Goal: Task Accomplishment & Management: Complete application form

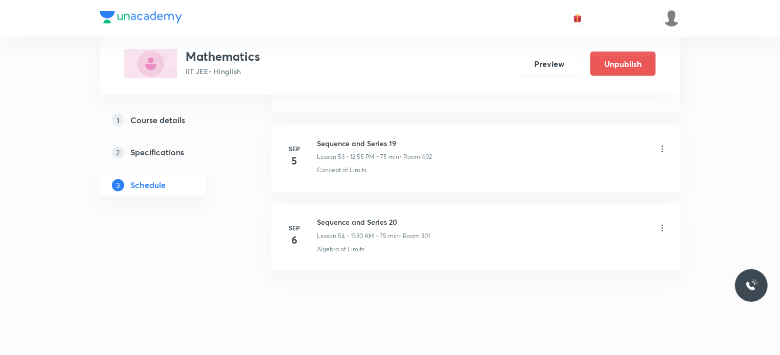
scroll to position [4733, 0]
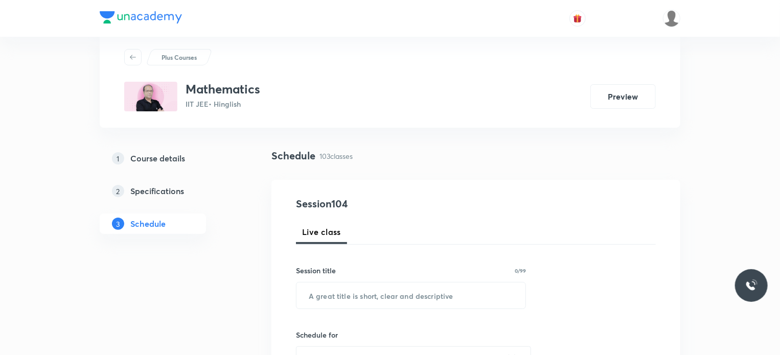
scroll to position [8607, 0]
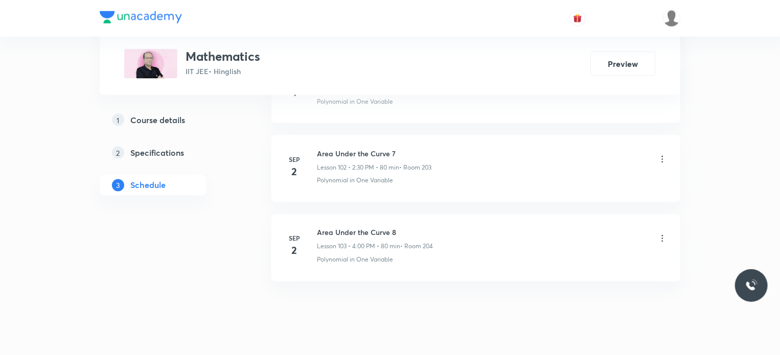
click at [356, 228] on h6 "Area Under the Curve 8" at bounding box center [375, 233] width 116 height 11
copy h6 "Area Under the Curve 8"
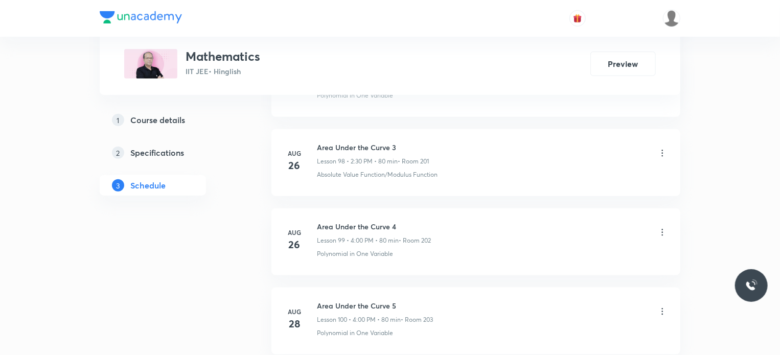
scroll to position [0, 0]
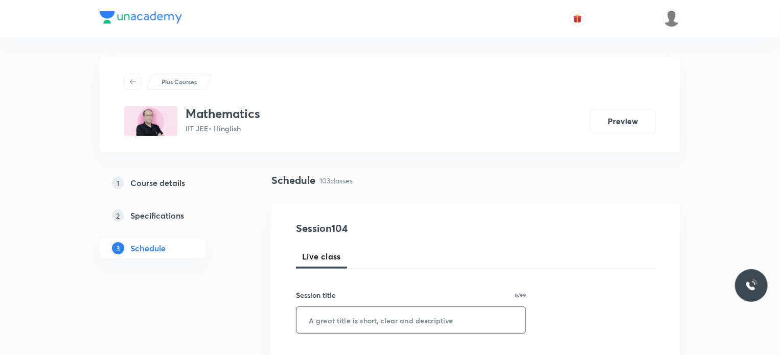
click at [367, 326] on input "text" at bounding box center [411, 320] width 229 height 26
paste input "Area Under the Curve 8"
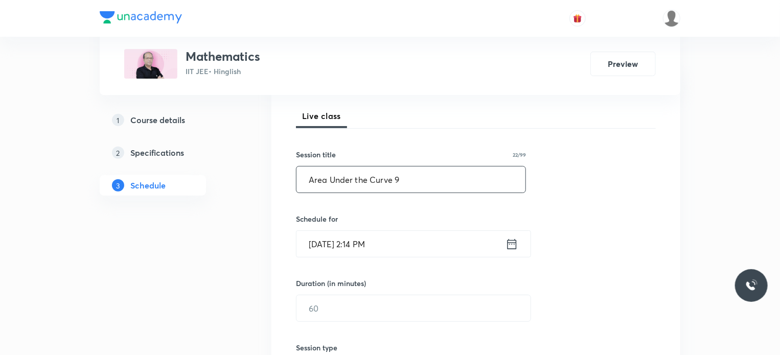
scroll to position [144, 0]
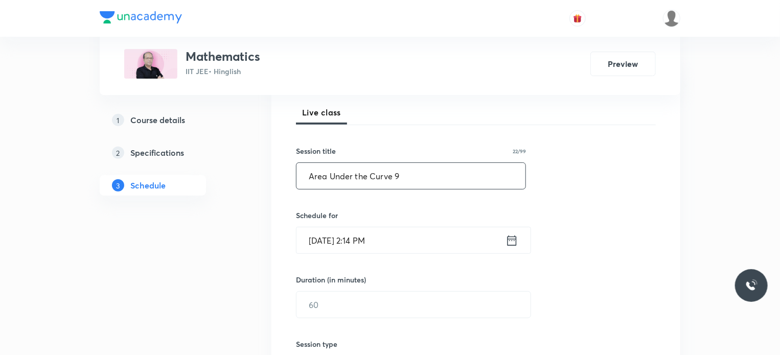
type input "Area Under the Curve 9"
click at [413, 240] on input "Sep 3, 2025, 2:14 PM" at bounding box center [401, 241] width 209 height 26
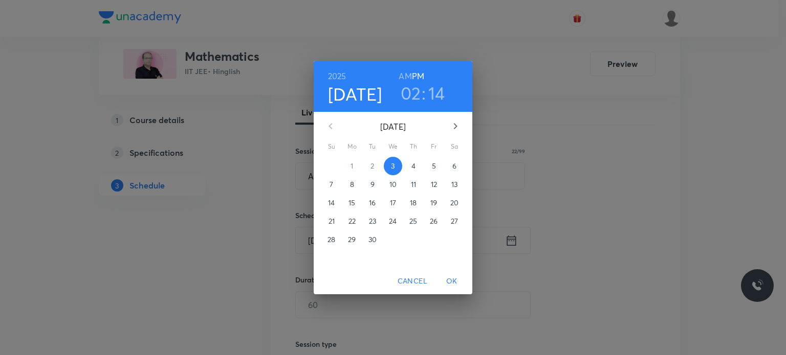
click at [411, 98] on h3 "02" at bounding box center [410, 92] width 20 height 21
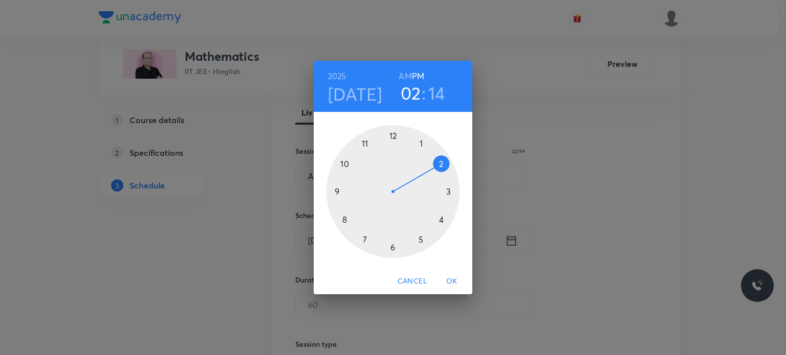
click at [437, 95] on h3 "14" at bounding box center [436, 92] width 17 height 21
drag, startPoint x: 400, startPoint y: 257, endPoint x: 393, endPoint y: 250, distance: 10.2
click at [393, 250] on div at bounding box center [392, 191] width 133 height 133
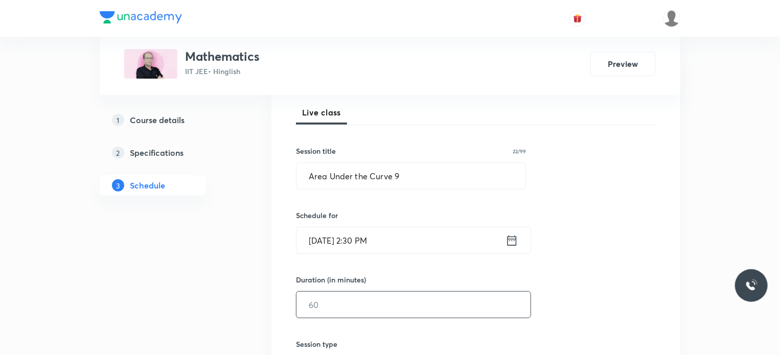
click at [358, 298] on input "text" at bounding box center [414, 305] width 234 height 26
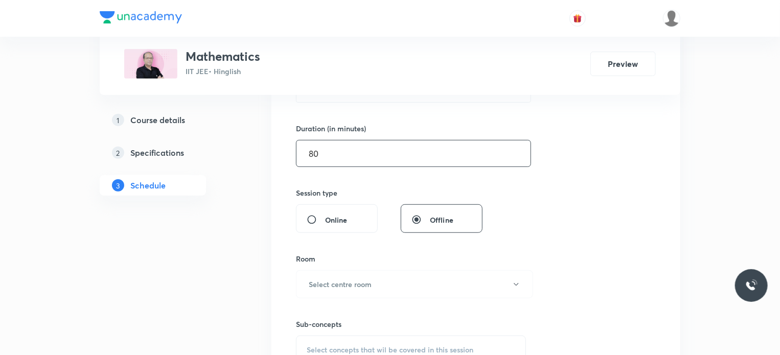
scroll to position [298, 0]
type input "80"
click at [369, 277] on h6 "Select centre room" at bounding box center [340, 282] width 63 height 11
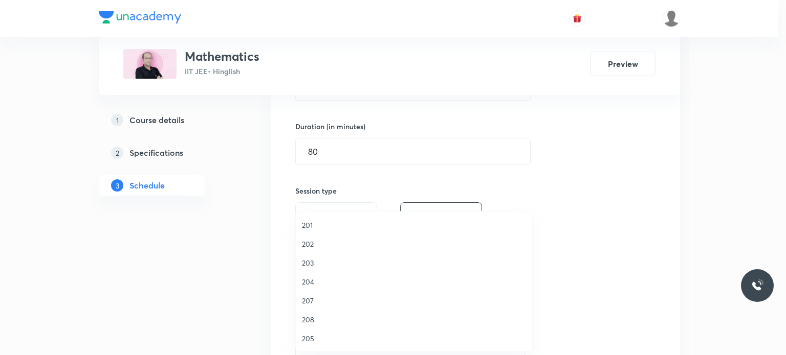
click at [330, 262] on span "203" at bounding box center [414, 263] width 224 height 11
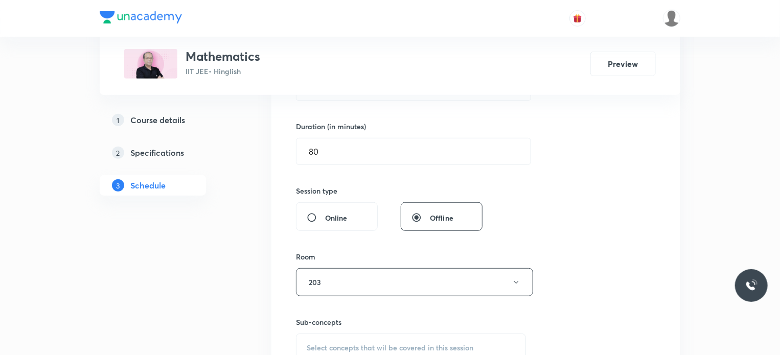
click at [395, 344] on span "Select concepts that wil be covered in this session" at bounding box center [390, 348] width 167 height 8
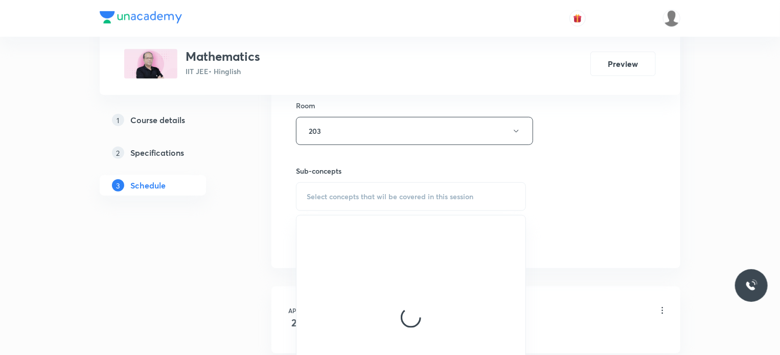
scroll to position [454, 0]
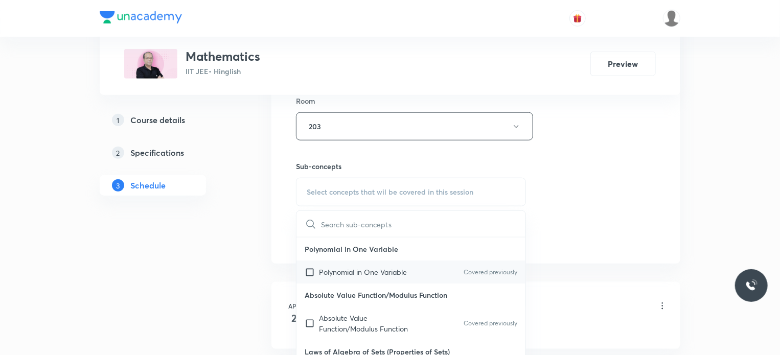
click at [387, 267] on p "Polynomial in One Variable" at bounding box center [363, 272] width 88 height 11
checkbox input "true"
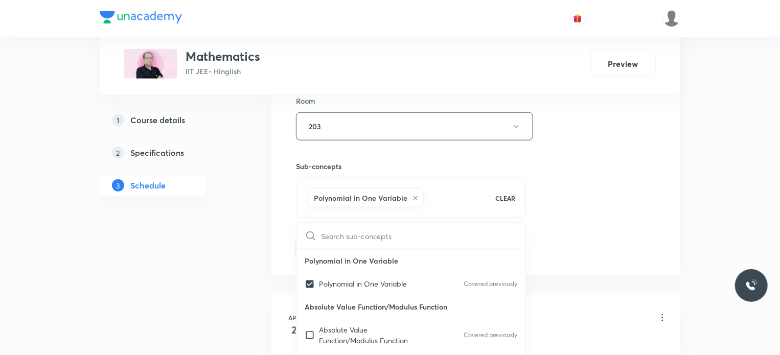
click at [645, 225] on div "Session 104 Live class Session title 22/99 Area Under the Curve 9 ​ Schedule fo…" at bounding box center [476, 13] width 360 height 492
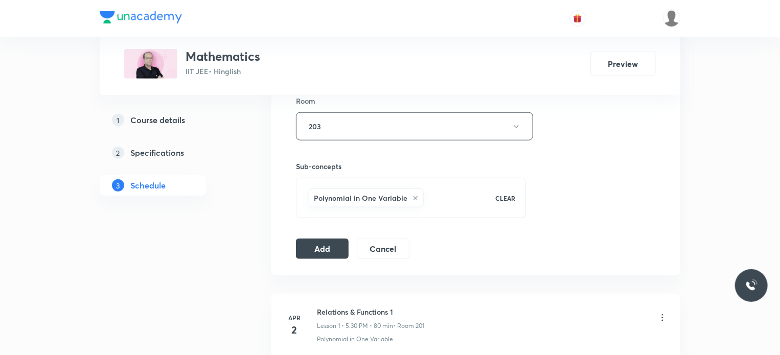
click at [330, 246] on button "Add" at bounding box center [322, 249] width 53 height 20
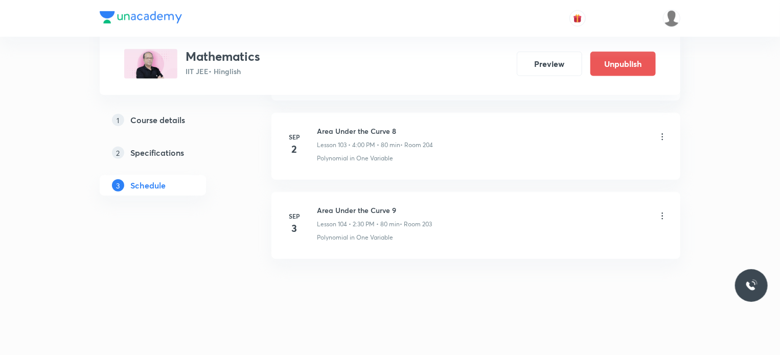
scroll to position [8113, 0]
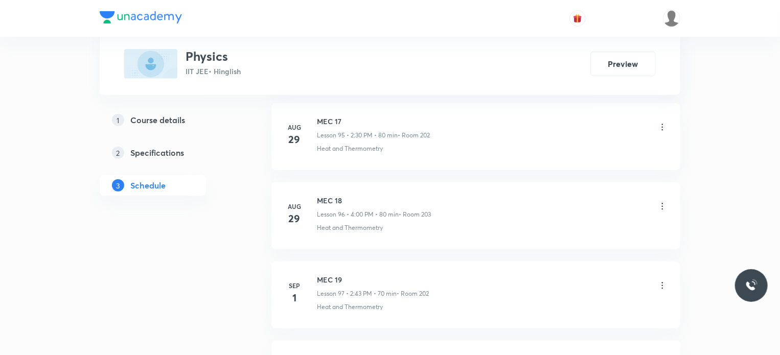
scroll to position [8213, 0]
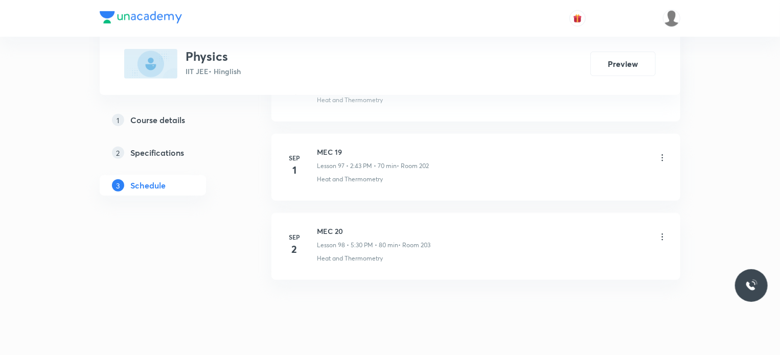
click at [336, 226] on h6 "MEC 20" at bounding box center [374, 231] width 114 height 11
copy h6 "MEC 20"
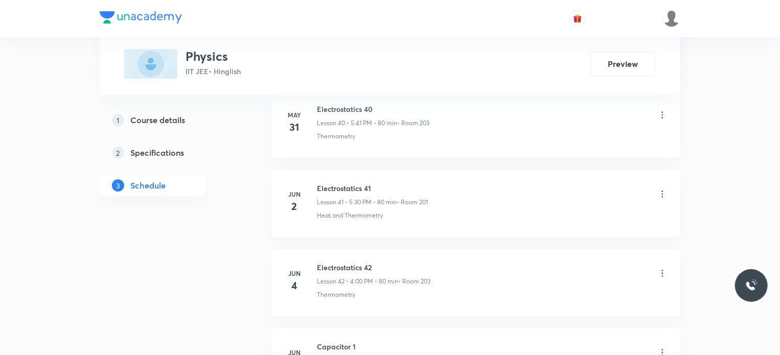
scroll to position [0, 0]
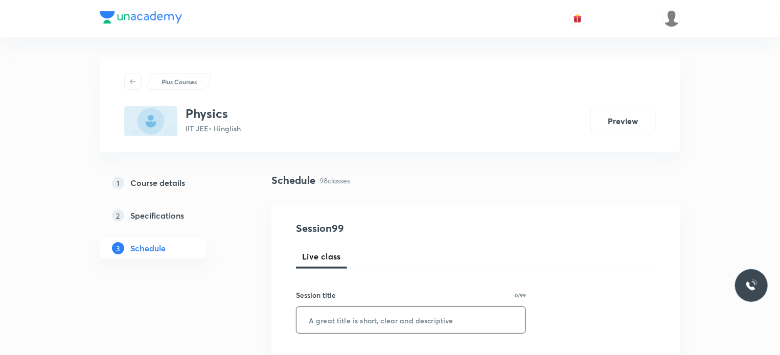
click at [488, 313] on input "text" at bounding box center [411, 320] width 229 height 26
paste input "MEC 20"
type input "MEC 21"
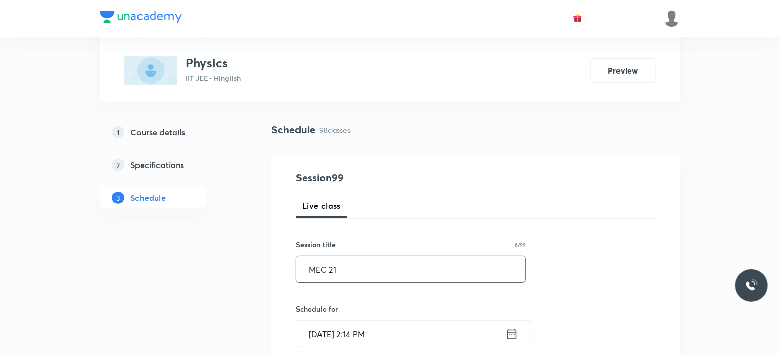
scroll to position [139, 0]
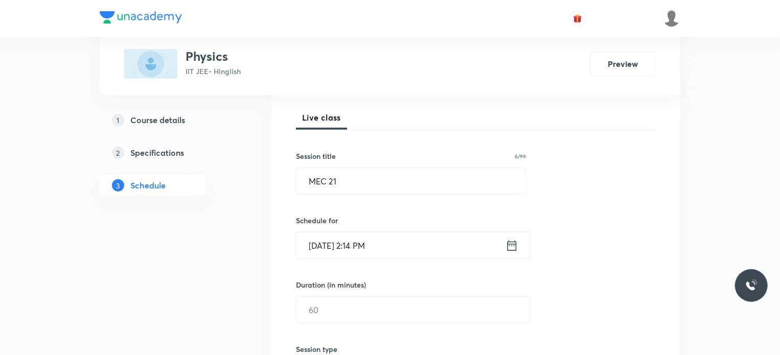
click at [372, 245] on input "Sep 3, 2025, 2:14 PM" at bounding box center [401, 246] width 209 height 26
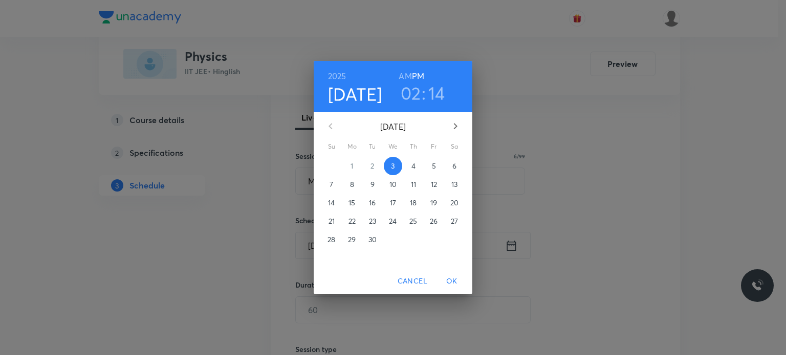
click at [413, 95] on h3 "02" at bounding box center [410, 92] width 20 height 21
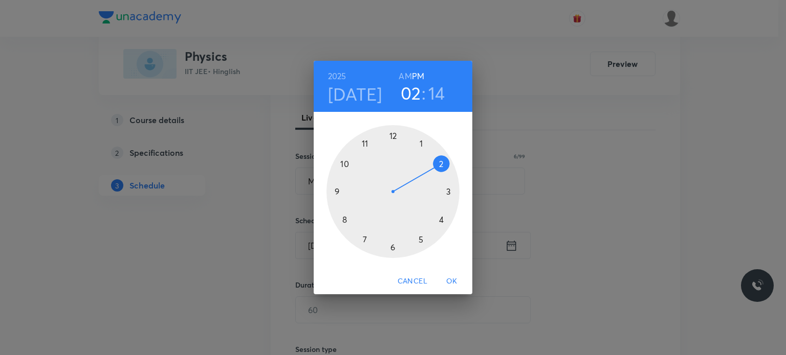
click at [419, 242] on div at bounding box center [392, 191] width 133 height 133
click at [416, 96] on h3 "05" at bounding box center [410, 92] width 21 height 21
click at [442, 220] on div at bounding box center [392, 191] width 133 height 133
click at [393, 138] on div at bounding box center [392, 191] width 133 height 133
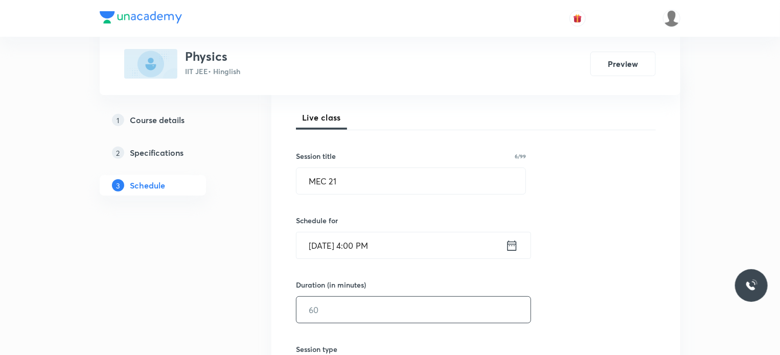
click at [327, 318] on input "text" at bounding box center [414, 310] width 234 height 26
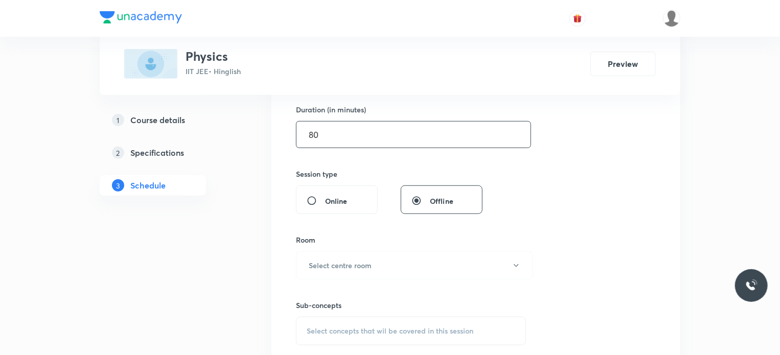
scroll to position [315, 0]
type input "80"
click at [346, 265] on h6 "Select centre room" at bounding box center [340, 265] width 63 height 11
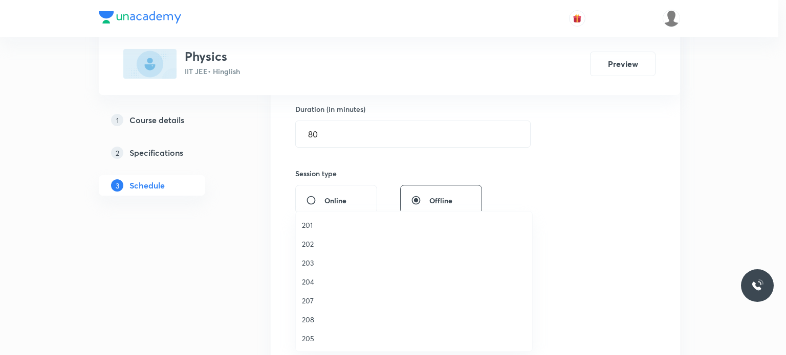
click at [324, 250] on li "202" at bounding box center [414, 244] width 236 height 19
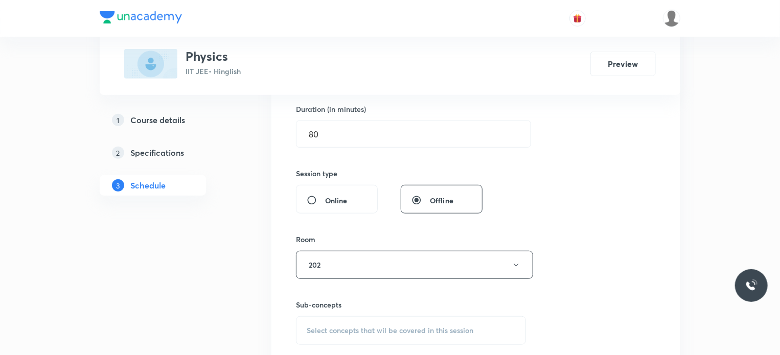
click at [387, 330] on span "Select concepts that wil be covered in this session" at bounding box center [390, 331] width 167 height 8
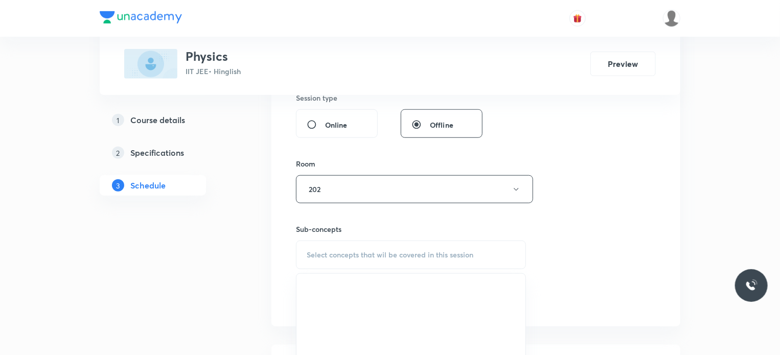
scroll to position [393, 0]
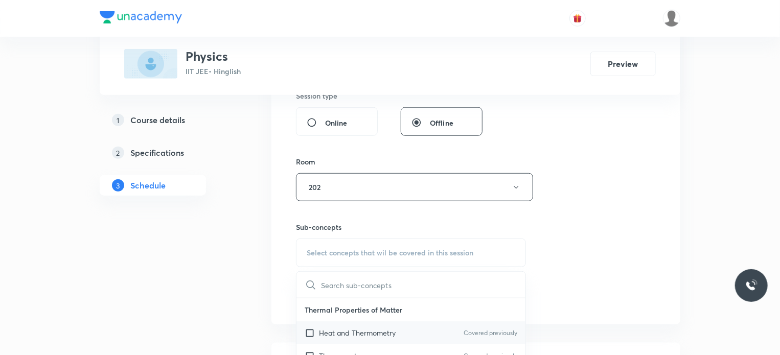
click at [384, 325] on div "Heat and Thermometry Covered previously" at bounding box center [411, 333] width 229 height 23
checkbox input "true"
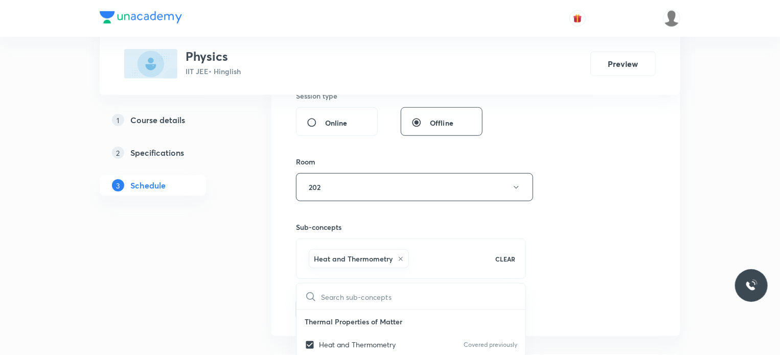
click at [603, 286] on div "Session 99 Live class Session title 6/99 MEC 21 ​ Schedule for Sep 3, 2025, 4:0…" at bounding box center [476, 74] width 360 height 492
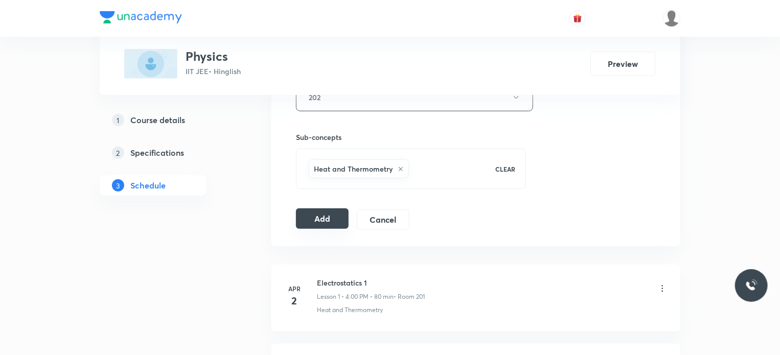
scroll to position [486, 0]
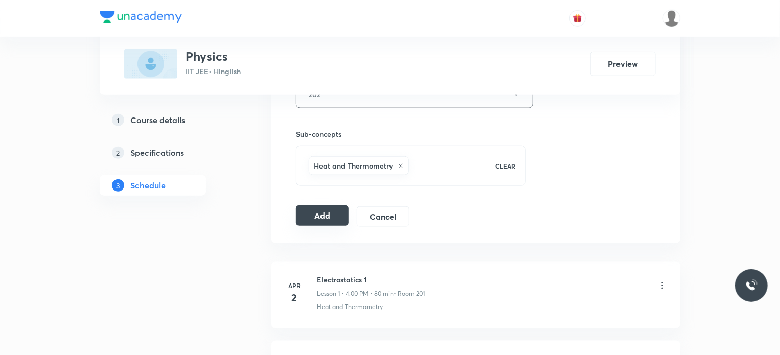
click at [323, 218] on button "Add" at bounding box center [322, 216] width 53 height 20
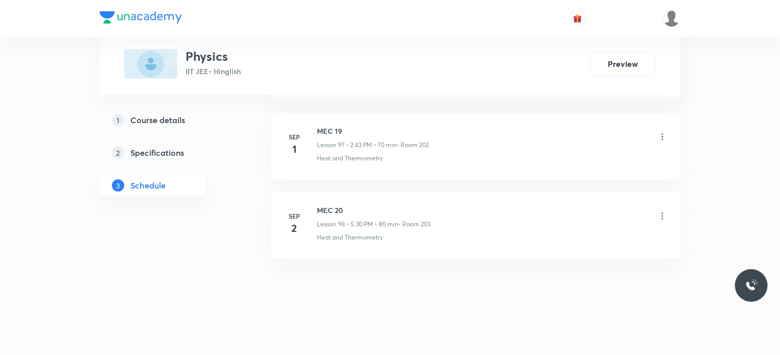
scroll to position [7744, 0]
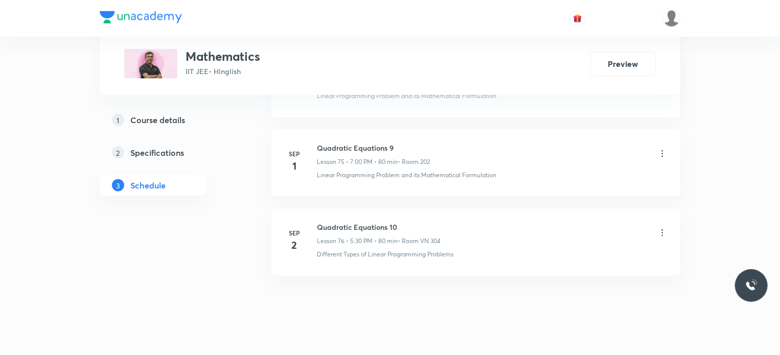
click at [381, 209] on li "[DATE] Quadratic Equations 10 Lesson 76 • 5:30 PM • 80 min • Room VN 304 Differ…" at bounding box center [476, 242] width 409 height 67
click at [381, 209] on li "Sep 2 Quadratic Equations 10 Lesson 76 • 5:30 PM • 80 min • Room VN 304 Differe…" at bounding box center [476, 242] width 409 height 67
copy h6 "Quadratic Equations 10"
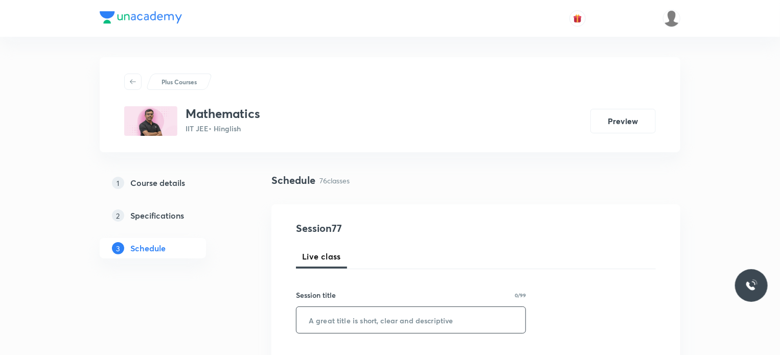
click at [429, 323] on input "text" at bounding box center [411, 320] width 229 height 26
paste input "Quadratic Equations 10"
type input "Quadratic Equations 11"
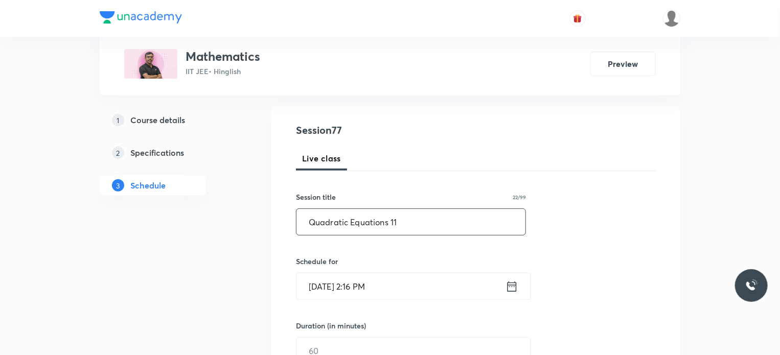
click at [400, 287] on input "Sep 3, 2025, 2:16 PM" at bounding box center [401, 287] width 209 height 26
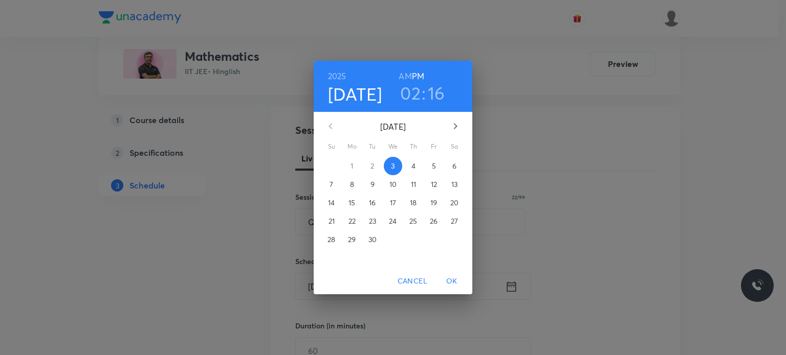
click at [559, 186] on div "2025 Sep 3 02 : 16 AM PM September 2025 Su Mo Tu We Th Fr Sa 31 1 2 3 4 5 6 7 8…" at bounding box center [393, 177] width 786 height 355
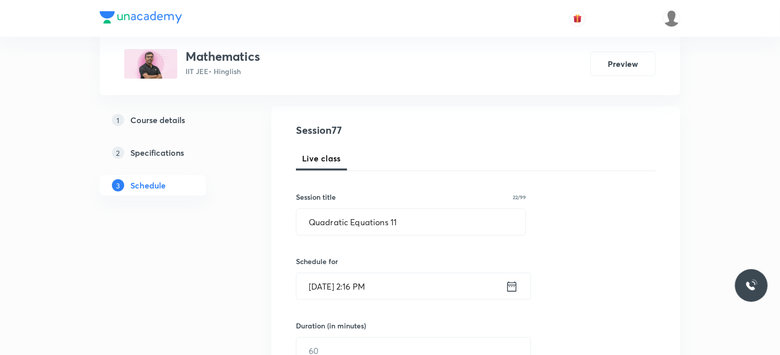
click at [431, 291] on input "Sep 3, 2025, 2:16 PM" at bounding box center [401, 287] width 209 height 26
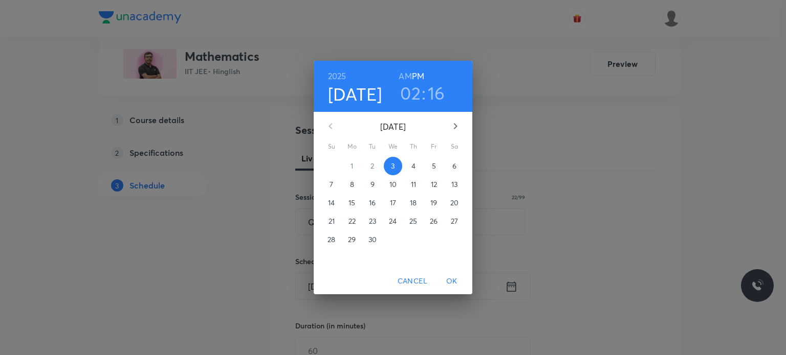
click at [414, 94] on h3 "02" at bounding box center [410, 92] width 20 height 21
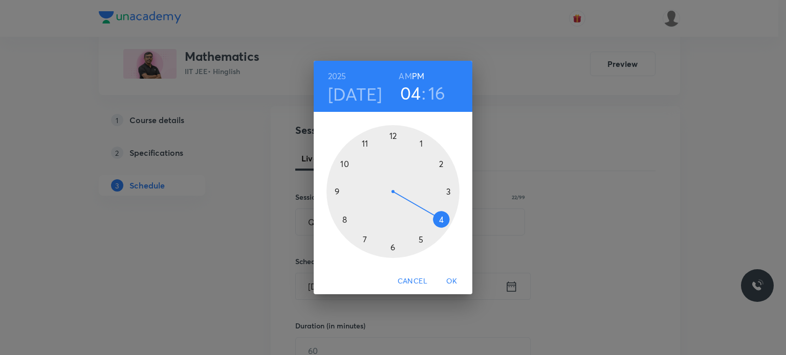
drag, startPoint x: 434, startPoint y: 214, endPoint x: 444, endPoint y: 221, distance: 12.5
click at [444, 221] on div at bounding box center [392, 191] width 133 height 133
click at [393, 140] on div at bounding box center [392, 191] width 133 height 133
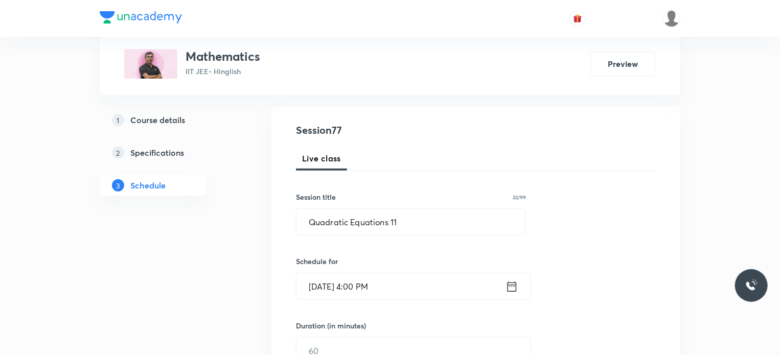
scroll to position [160, 0]
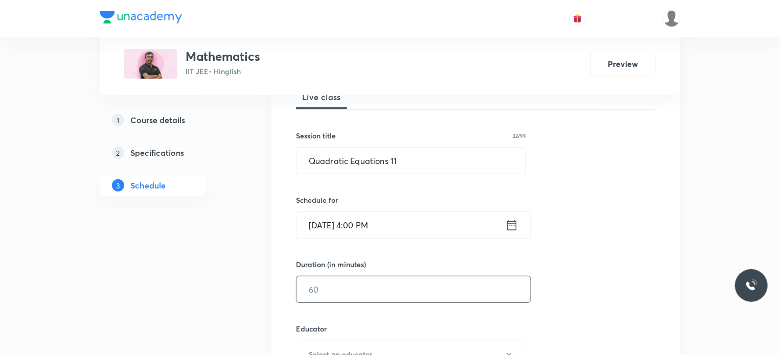
click at [341, 292] on input "text" at bounding box center [414, 290] width 234 height 26
type input "7"
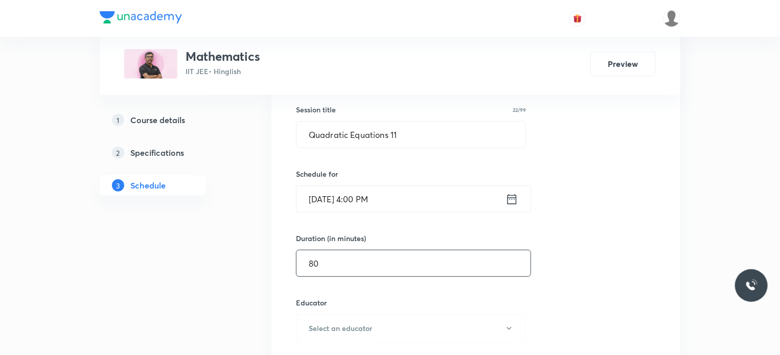
scroll to position [188, 0]
type input "80"
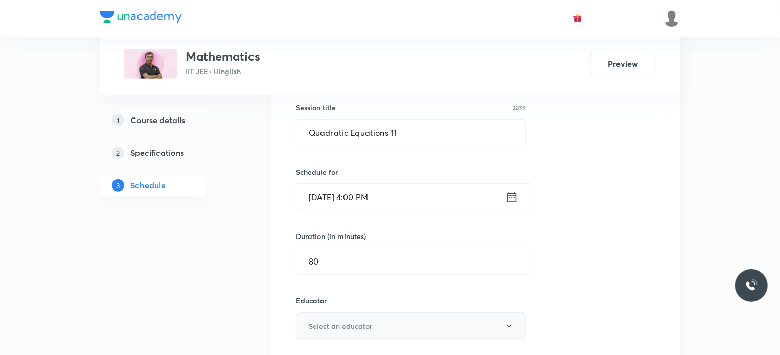
click at [351, 322] on h6 "Select an educator" at bounding box center [340, 326] width 63 height 11
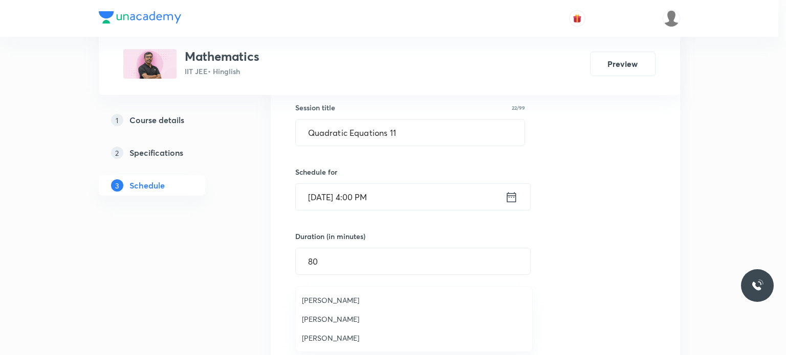
click at [330, 299] on span "Anil Shukla" at bounding box center [414, 300] width 224 height 11
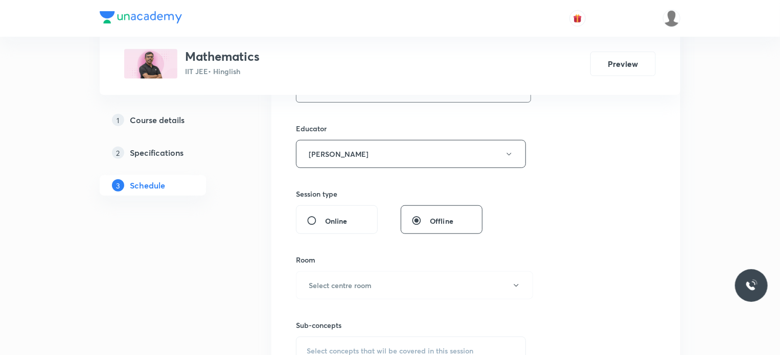
scroll to position [391, 0]
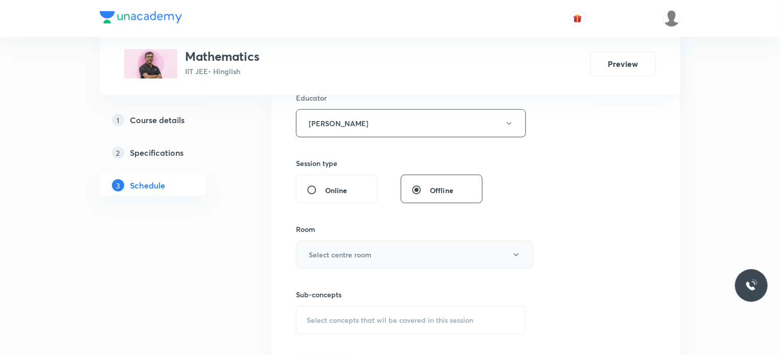
click at [330, 258] on h6 "Select centre room" at bounding box center [340, 255] width 63 height 11
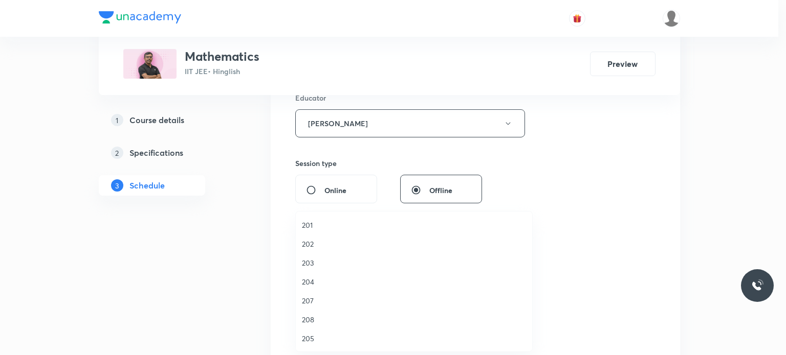
click at [325, 251] on li "202" at bounding box center [414, 244] width 236 height 19
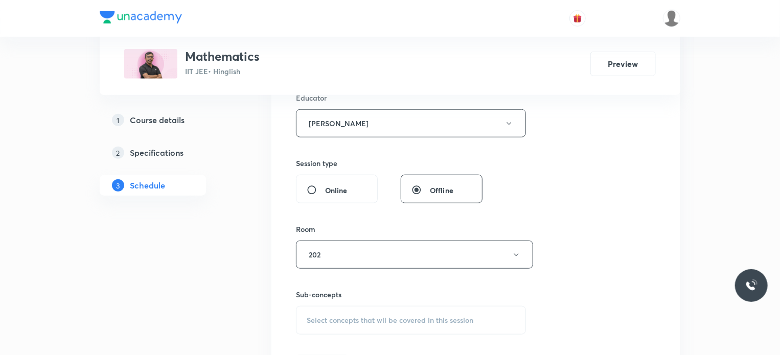
click at [383, 314] on div "Select concepts that wil be covered in this session" at bounding box center [411, 320] width 230 height 29
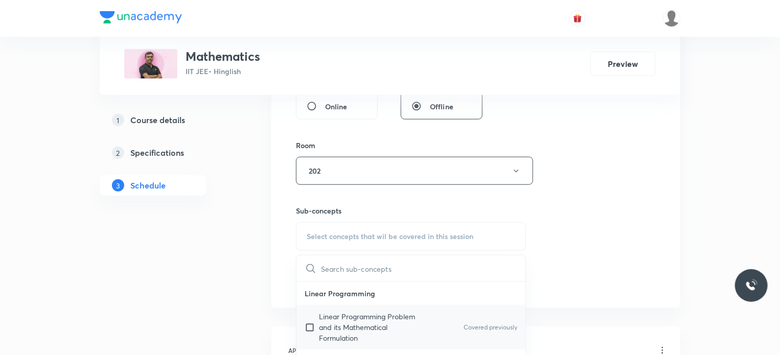
click at [375, 330] on p "Linear Programming Problem and its Mathematical Formulation" at bounding box center [370, 327] width 103 height 32
checkbox input "true"
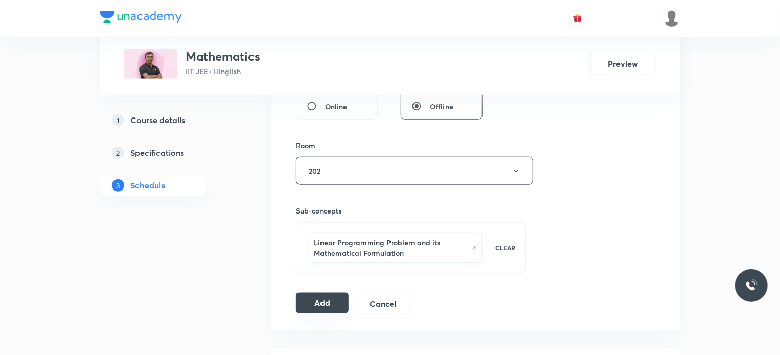
click at [322, 295] on button "Add" at bounding box center [322, 303] width 53 height 20
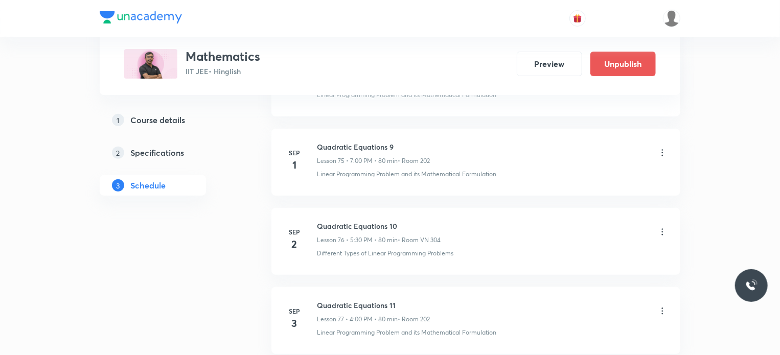
scroll to position [6082, 0]
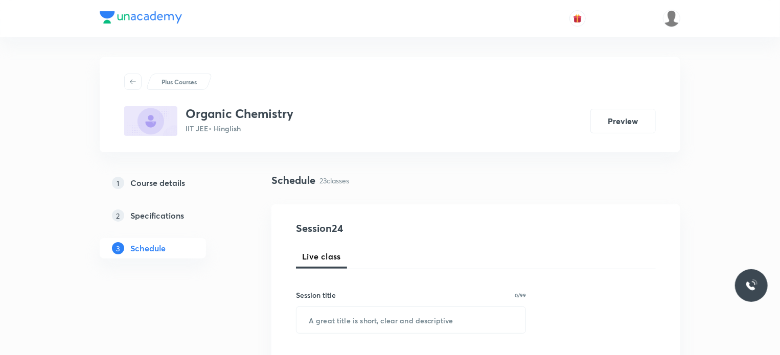
scroll to position [2282, 0]
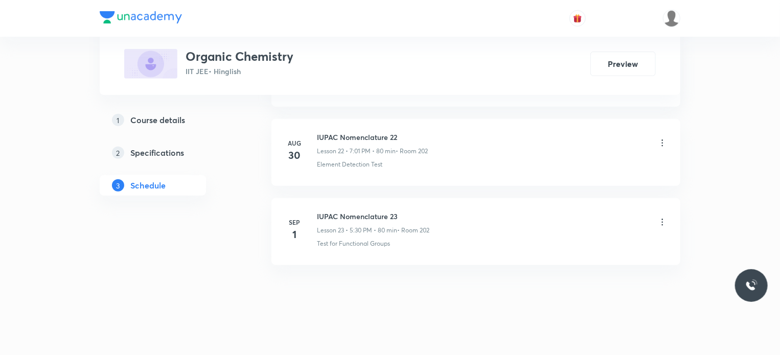
click at [320, 204] on li "[DATE] IUPAC Nomenclature 23 Lesson 23 • 5:30 PM • 80 min • Room 202 Test for F…" at bounding box center [476, 231] width 409 height 67
copy h6 "IUPAC Nomenclature 23"
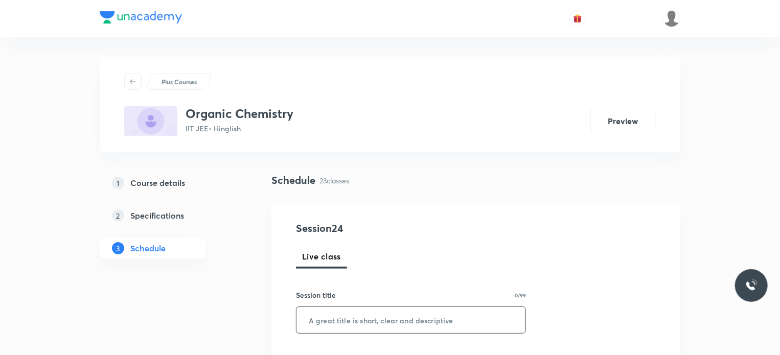
click at [506, 308] on input "text" at bounding box center [411, 320] width 229 height 26
paste input "IUPAC Nomenclature 23"
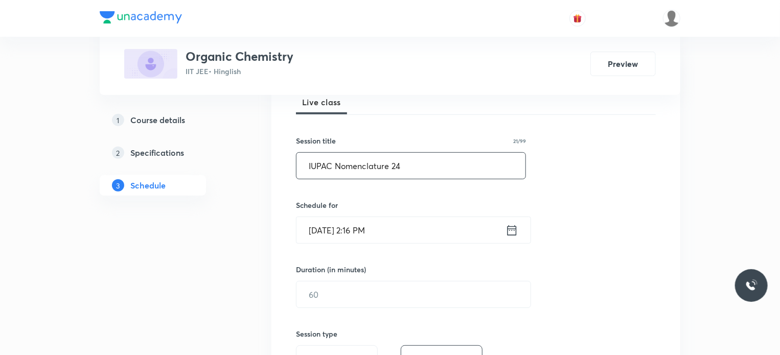
type input "IUPAC Nomenclature 24"
click at [391, 227] on input "[DATE] 2:16 PM" at bounding box center [401, 230] width 209 height 26
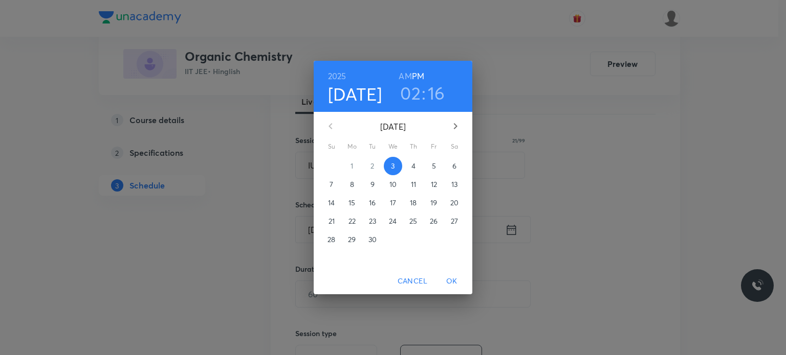
click at [410, 98] on h3 "02" at bounding box center [410, 92] width 20 height 21
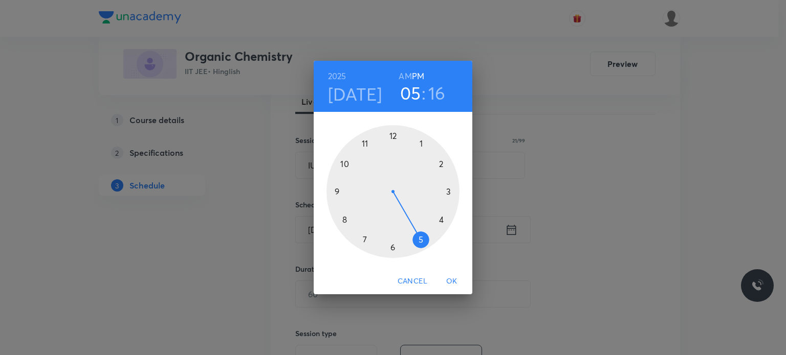
drag, startPoint x: 445, startPoint y: 237, endPoint x: 417, endPoint y: 245, distance: 28.8
click at [417, 245] on div at bounding box center [392, 191] width 133 height 133
drag, startPoint x: 387, startPoint y: 245, endPoint x: 392, endPoint y: 249, distance: 5.8
click at [392, 249] on div at bounding box center [392, 191] width 133 height 133
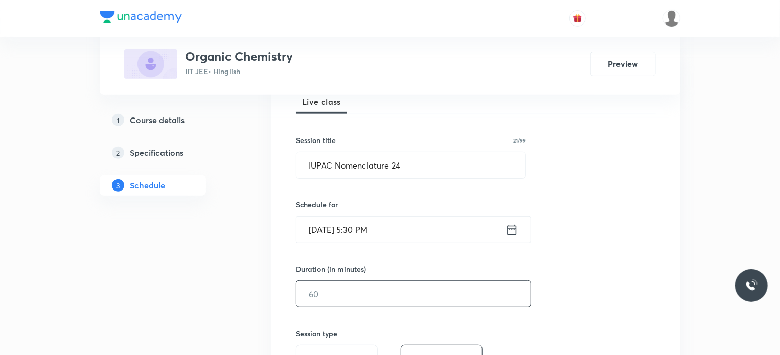
click at [376, 292] on input "text" at bounding box center [414, 294] width 234 height 26
type input "8"
type input "0"
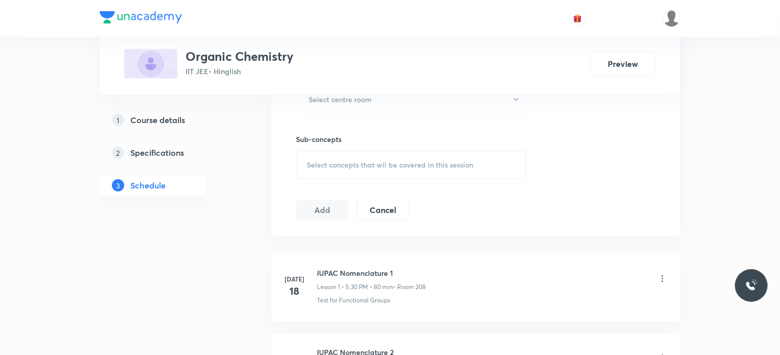
scroll to position [444, 0]
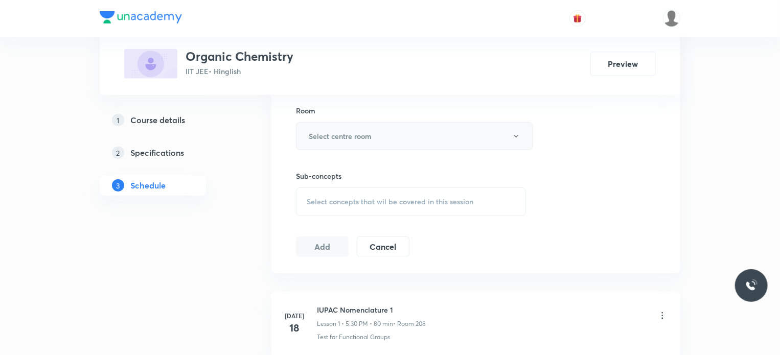
type input "80"
click at [351, 139] on h6 "Select centre room" at bounding box center [340, 136] width 63 height 11
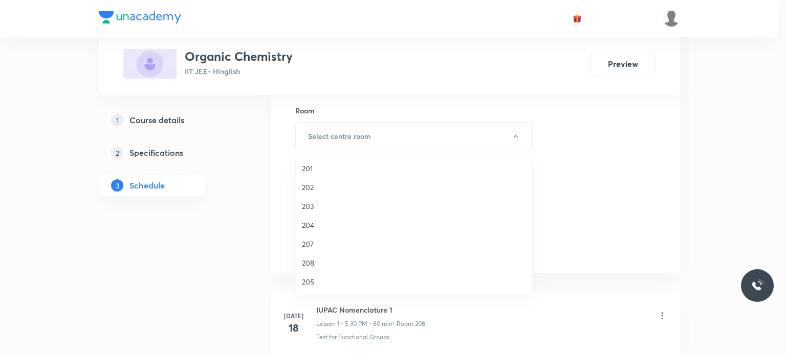
click at [367, 218] on li "204" at bounding box center [414, 225] width 236 height 19
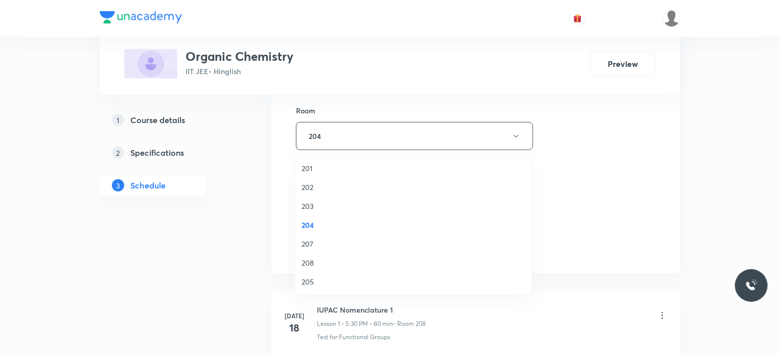
click at [403, 202] on span "Select concepts that wil be covered in this session" at bounding box center [390, 202] width 167 height 8
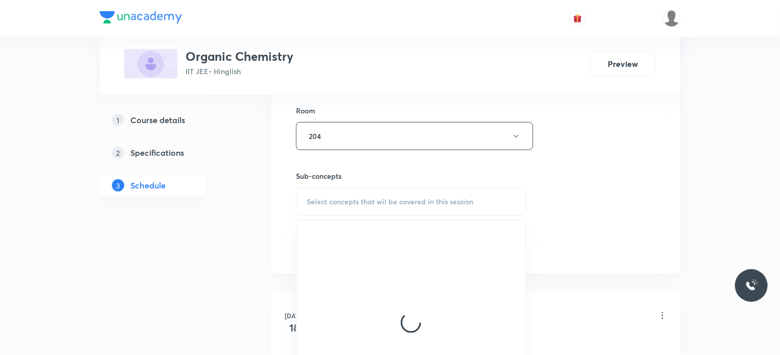
scroll to position [476, 0]
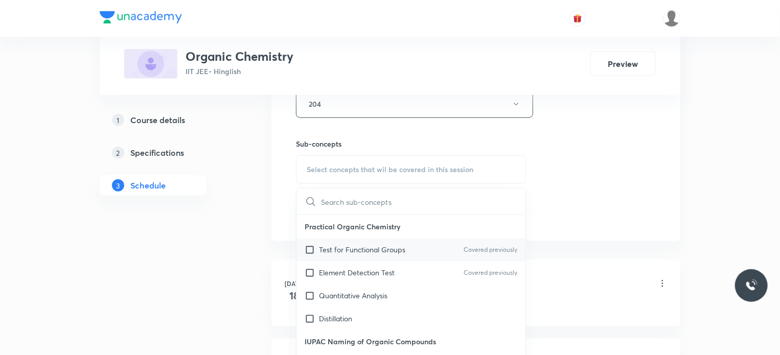
click at [407, 247] on div "Test for Functional Groups Covered previously" at bounding box center [411, 249] width 229 height 23
checkbox input "true"
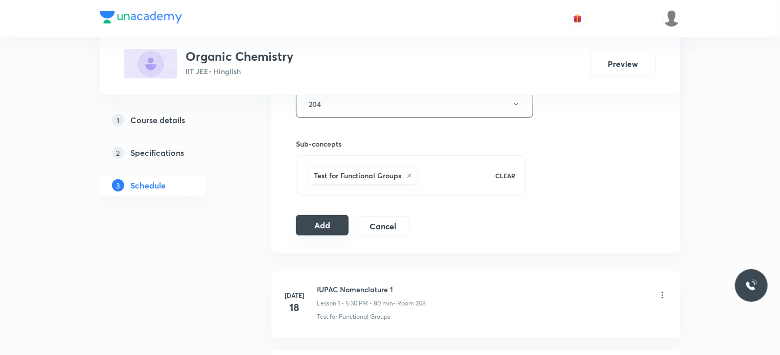
click at [331, 221] on button "Add" at bounding box center [322, 225] width 53 height 20
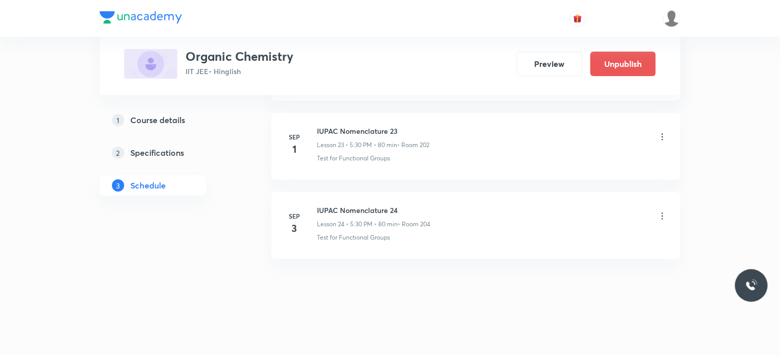
scroll to position [1787, 0]
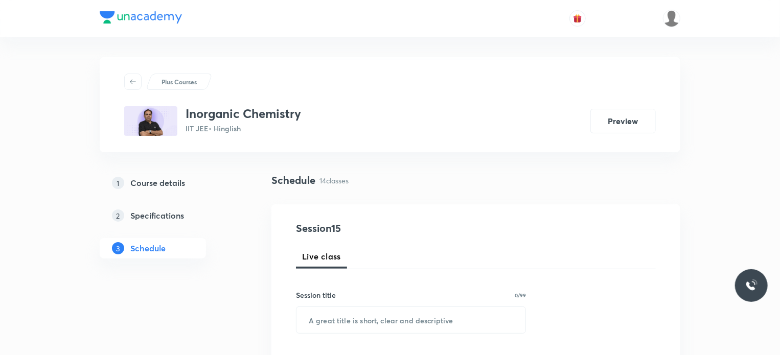
scroll to position [1570, 0]
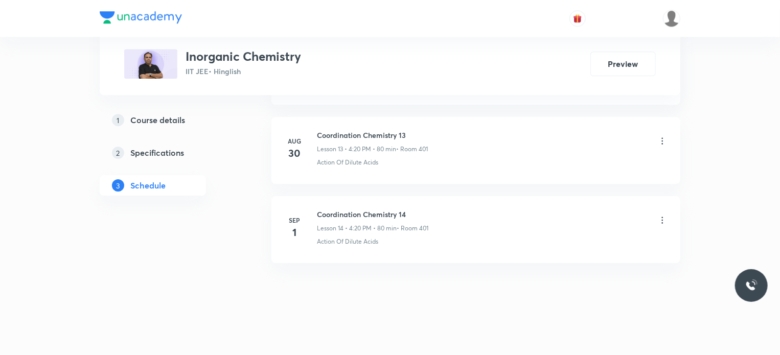
click at [375, 196] on li "Sep 1 Coordination Chemistry 14 Lesson 14 • 4:20 PM • 80 min • Room 401 Action …" at bounding box center [476, 229] width 409 height 67
copy h6 "Coordination Chemistry 14"
click at [375, 196] on li "Sep 1 Coordination Chemistry 14 Lesson 14 • 4:20 PM • 80 min • Room 401 Action …" at bounding box center [476, 229] width 409 height 67
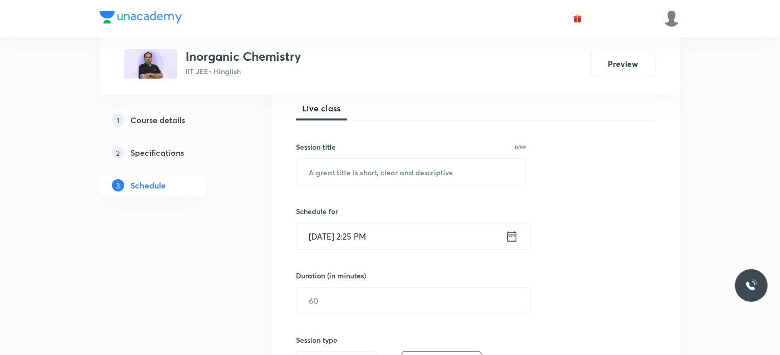
scroll to position [0, 0]
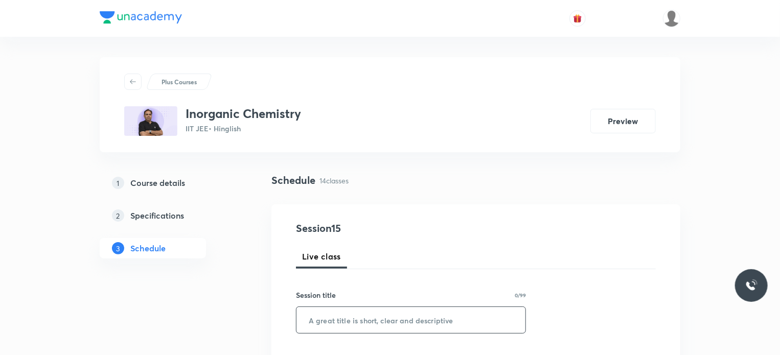
click at [465, 310] on input "text" at bounding box center [411, 320] width 229 height 26
paste input "Coordination Chemistry 14"
type input "Coordination Chemistry 15"
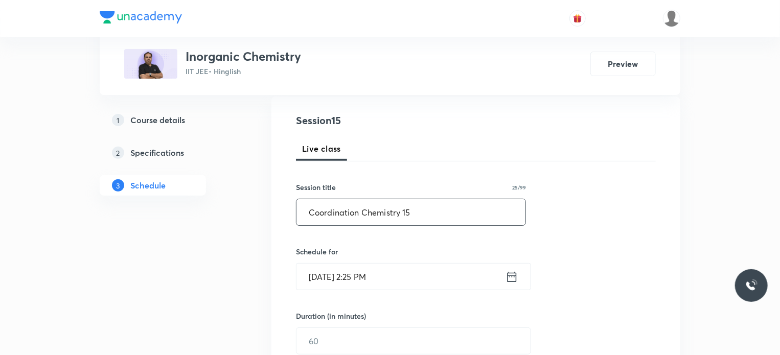
click at [468, 259] on div "Schedule for Sep 3, 2025, 2:25 PM ​" at bounding box center [411, 269] width 230 height 44
click at [465, 273] on input "Sep 3, 2025, 2:25 PM" at bounding box center [401, 277] width 209 height 26
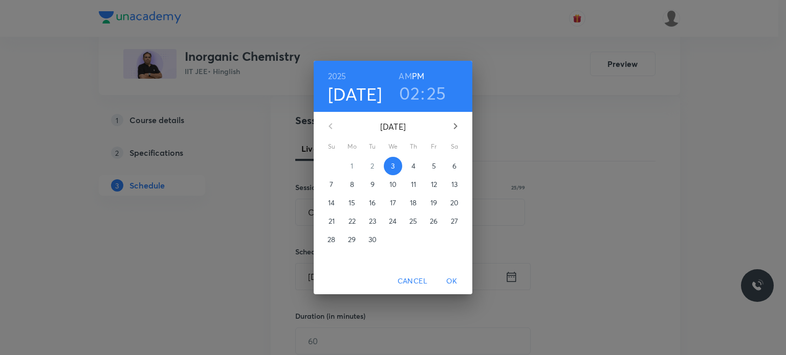
click at [411, 104] on div "2025 Sep 3 02 : 25 AM PM" at bounding box center [393, 86] width 159 height 51
click at [408, 96] on h3 "02" at bounding box center [409, 92] width 20 height 21
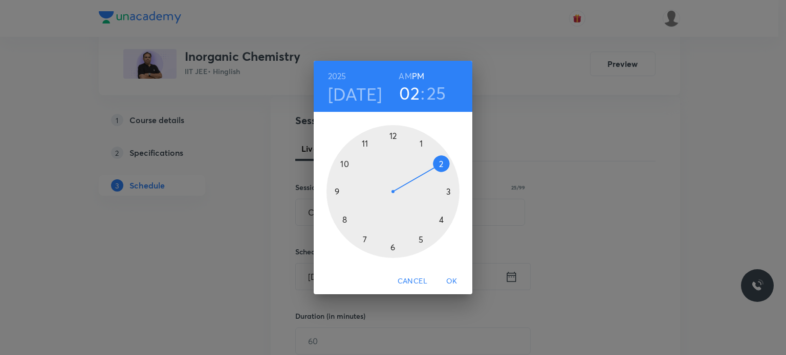
click at [438, 212] on div at bounding box center [392, 191] width 133 height 133
drag, startPoint x: 424, startPoint y: 242, endPoint x: 453, endPoint y: 226, distance: 33.4
click at [453, 226] on div at bounding box center [392, 191] width 133 height 133
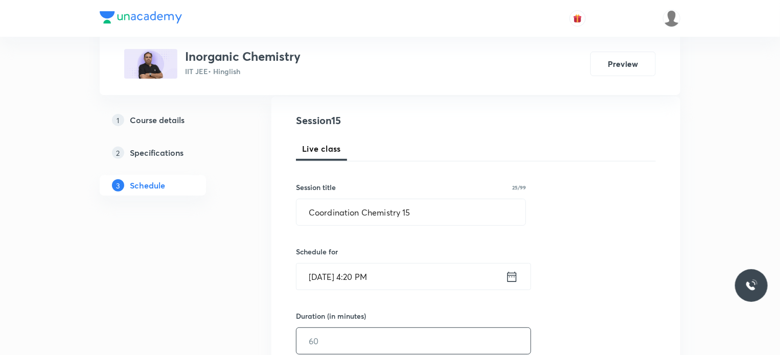
click at [372, 345] on input "text" at bounding box center [414, 341] width 234 height 26
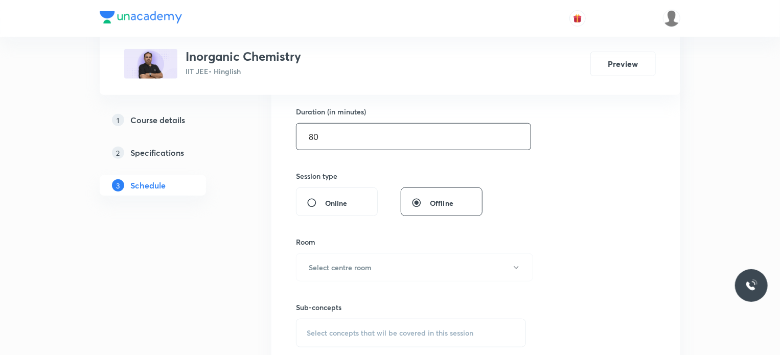
scroll to position [313, 0]
type input "80"
click at [360, 276] on button "Select centre room" at bounding box center [414, 267] width 237 height 28
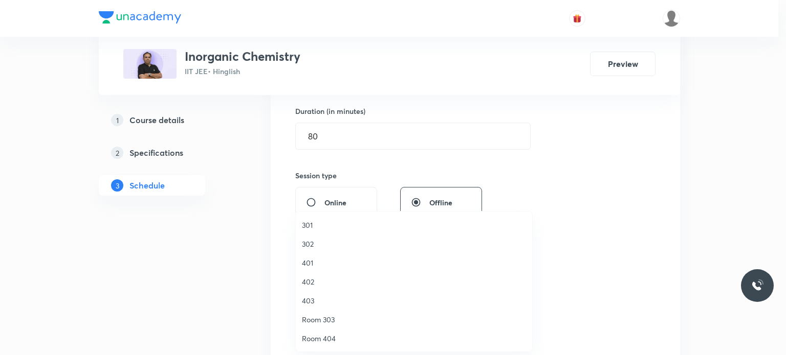
click at [338, 262] on span "401" at bounding box center [414, 263] width 224 height 11
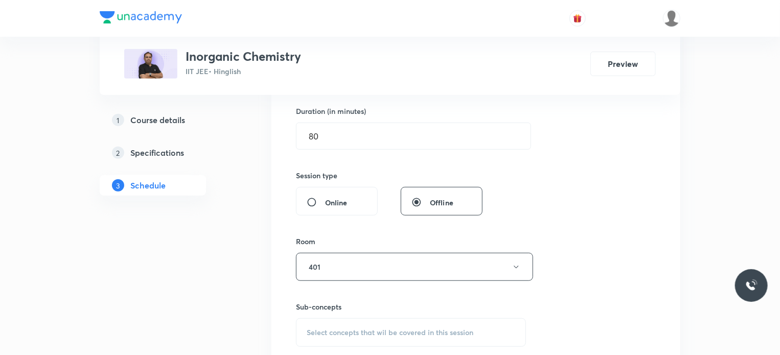
click at [369, 346] on div "Session 15 Live class Session title 25/99 Coordination Chemistry 15 ​ Schedule …" at bounding box center [476, 148] width 360 height 480
click at [376, 338] on div "Select concepts that wil be covered in this session" at bounding box center [411, 333] width 230 height 29
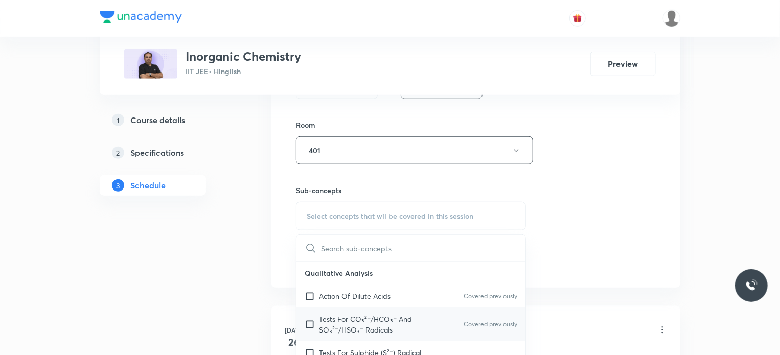
click at [407, 308] on div "Tests For CO₃²⁻/HCO₃⁻ And SO₃²⁻/HSO₃⁻ Radicals Covered previously" at bounding box center [411, 325] width 229 height 34
checkbox input "true"
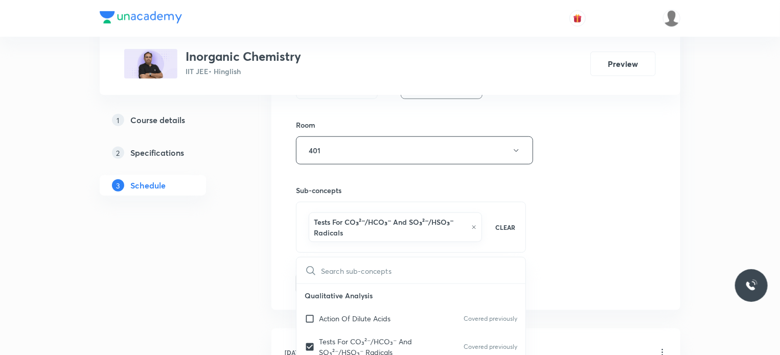
click at [603, 245] on div "Session 15 Live class Session title 25/99 Coordination Chemistry 15 ​ Schedule …" at bounding box center [476, 42] width 360 height 503
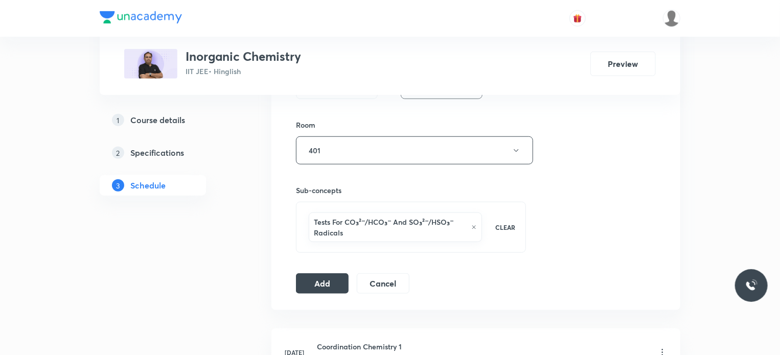
click at [327, 293] on div "Session 15 Live class Session title 25/99 Coordination Chemistry 15 ​ Schedule …" at bounding box center [476, 43] width 409 height 536
click at [326, 285] on button "Add" at bounding box center [322, 283] width 53 height 20
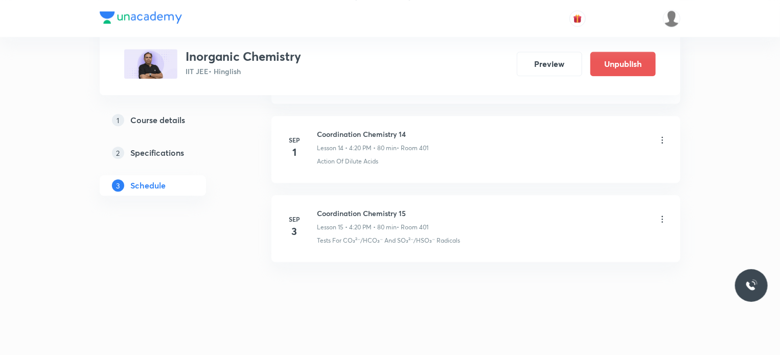
scroll to position [1180, 0]
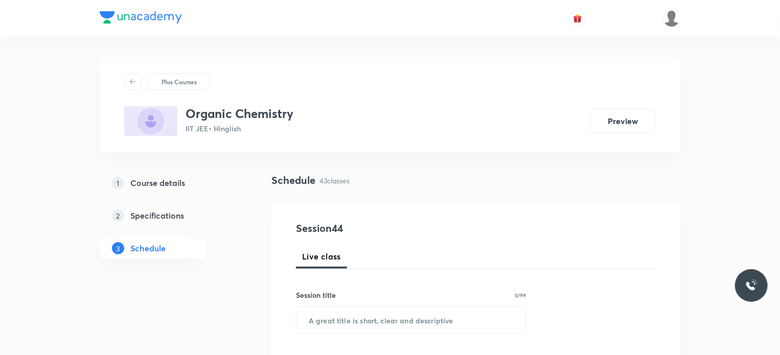
scroll to position [3929, 0]
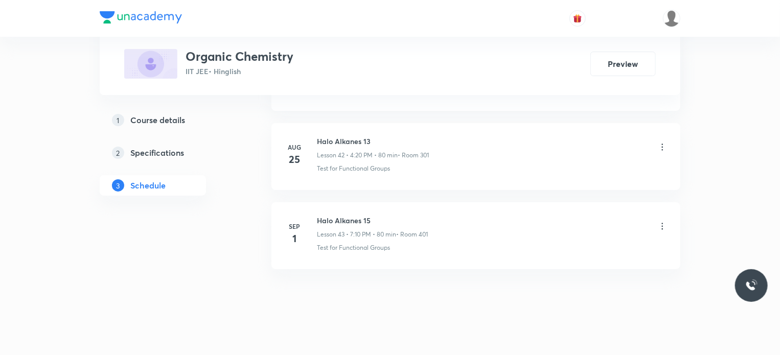
click at [336, 215] on h6 "Halo Alkanes 15" at bounding box center [372, 220] width 111 height 11
copy h6 "Halo Alkanes 15"
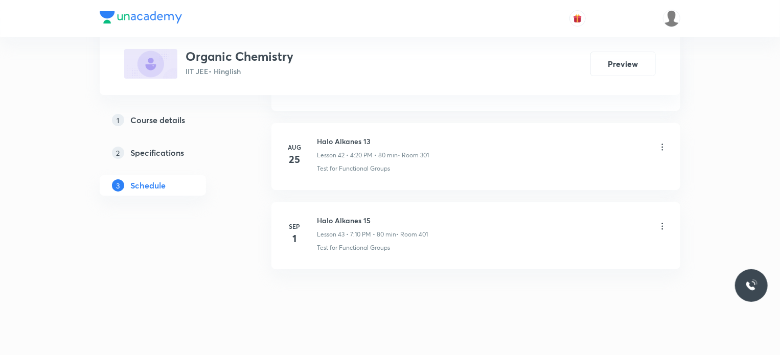
scroll to position [0, 0]
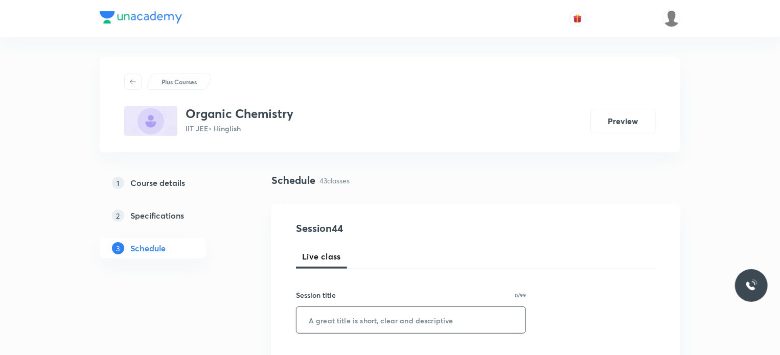
click at [461, 310] on input "text" at bounding box center [411, 320] width 229 height 26
paste input "Halo Alkanes 15"
type input "Halo Alkanes 16"
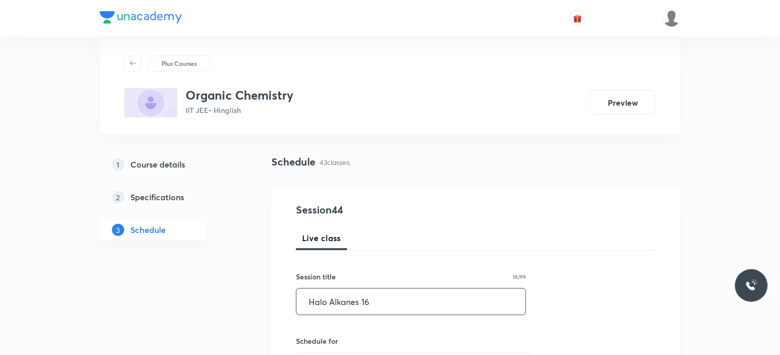
scroll to position [118, 0]
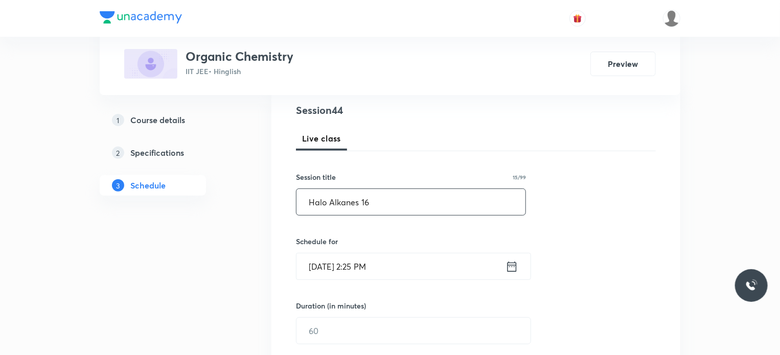
click at [413, 269] on input "Sep 3, 2025, 2:25 PM" at bounding box center [401, 267] width 209 height 26
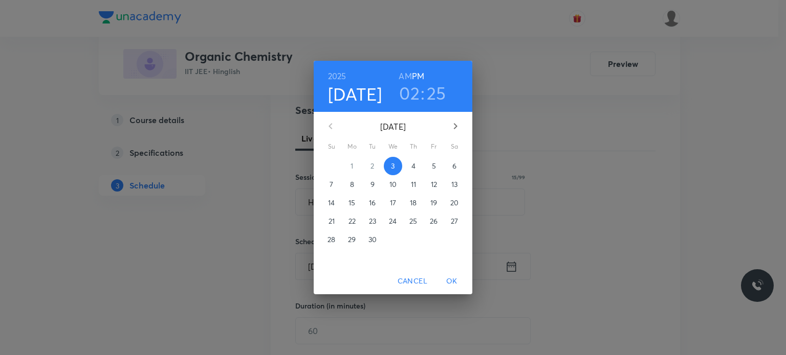
click at [416, 165] on span "4" at bounding box center [413, 166] width 18 height 10
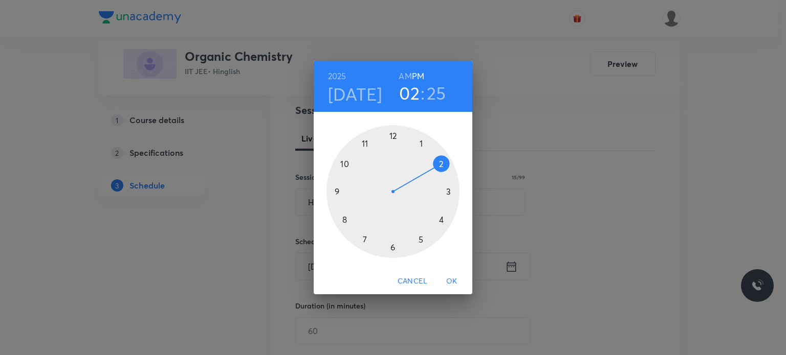
click at [339, 102] on h4 "Sep 4" at bounding box center [355, 93] width 54 height 21
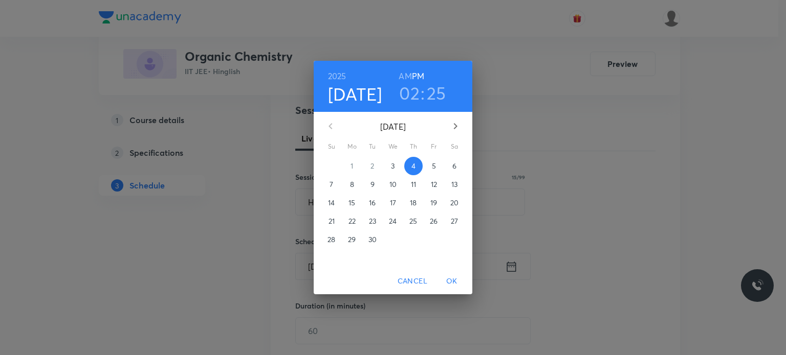
click at [394, 171] on button "3" at bounding box center [393, 166] width 18 height 18
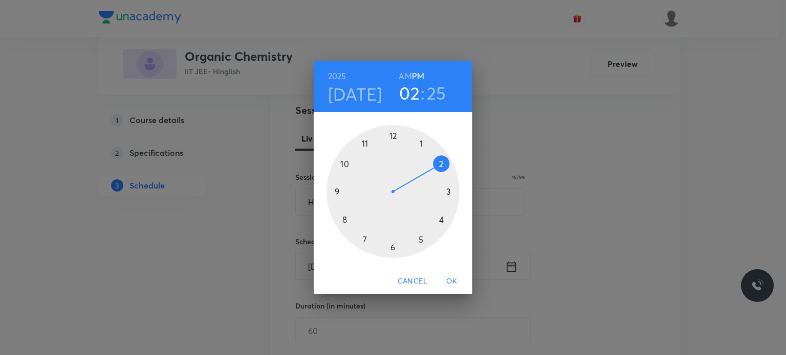
click at [421, 236] on div at bounding box center [392, 191] width 133 height 133
click at [334, 188] on div at bounding box center [392, 191] width 133 height 133
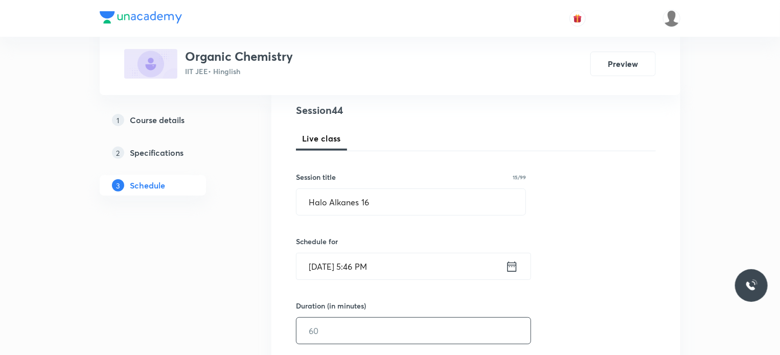
click at [370, 338] on input "text" at bounding box center [414, 331] width 234 height 26
type input "80"
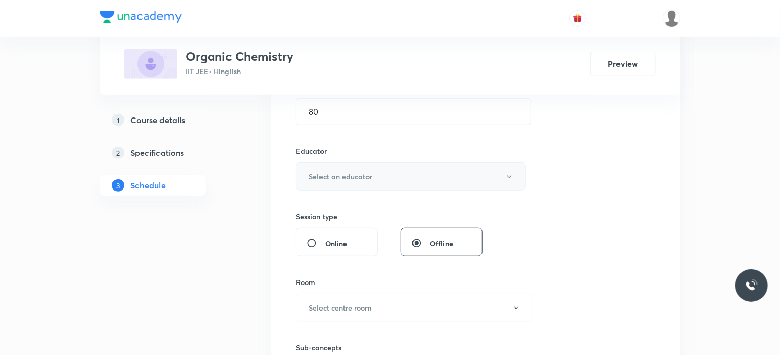
click at [362, 183] on button "Select an educator" at bounding box center [411, 177] width 230 height 28
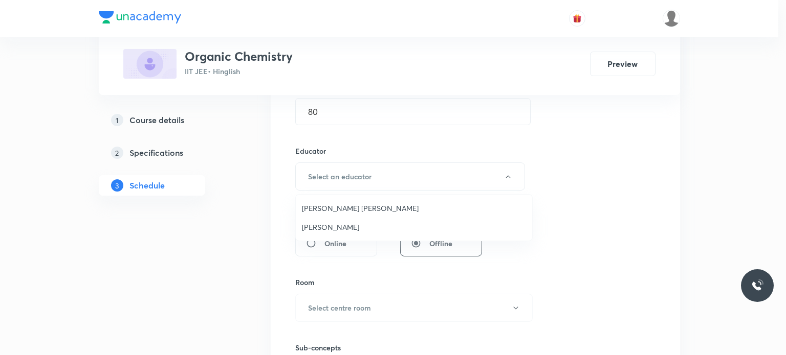
click at [363, 224] on span "Gaurav Gaurav" at bounding box center [414, 227] width 224 height 11
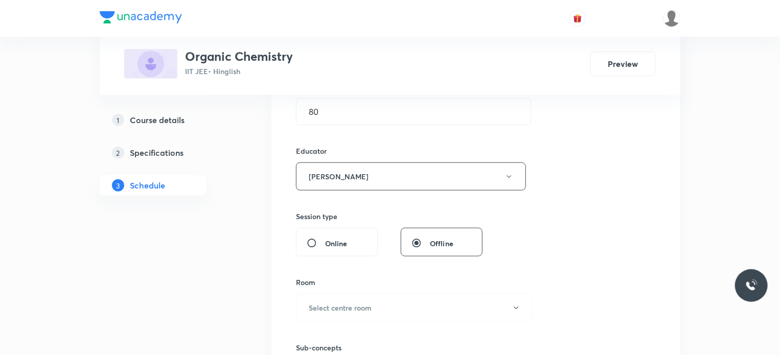
scroll to position [415, 0]
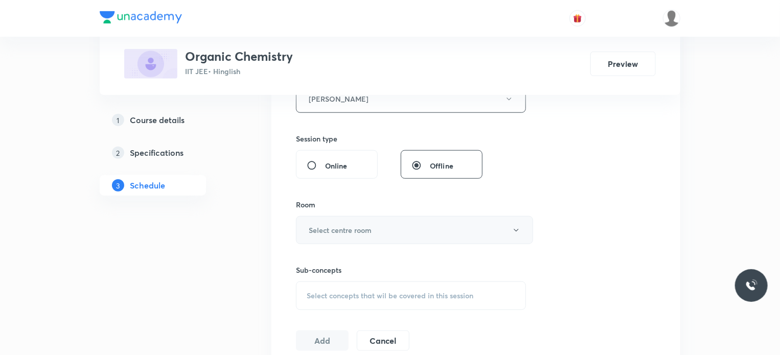
click at [354, 231] on h6 "Select centre room" at bounding box center [340, 230] width 63 height 11
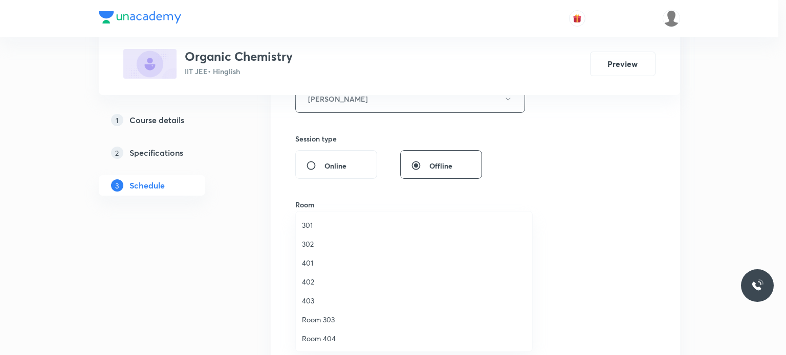
click at [331, 216] on li "301" at bounding box center [414, 225] width 236 height 19
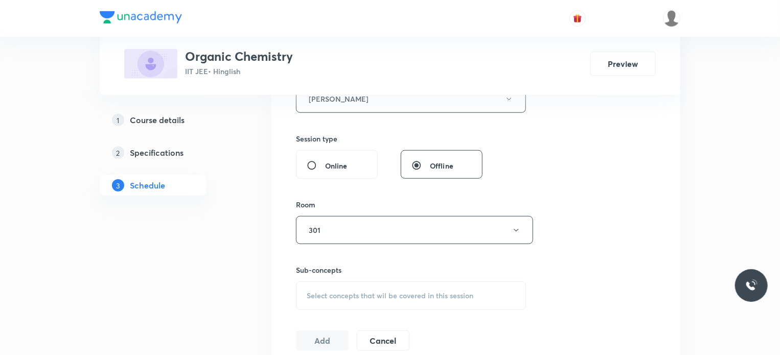
click at [370, 310] on div "Session 44 Live class Session title 15/99 Halo Alkanes 16 ​ Schedule for Sep 3,…" at bounding box center [476, 79] width 360 height 546
click at [375, 307] on div "Select concepts that wil be covered in this session" at bounding box center [411, 296] width 230 height 29
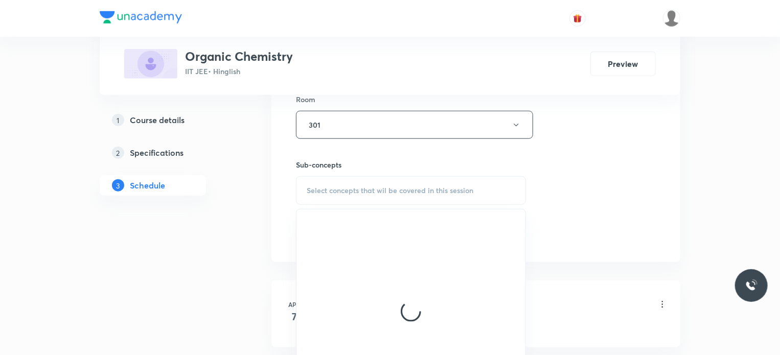
scroll to position [520, 0]
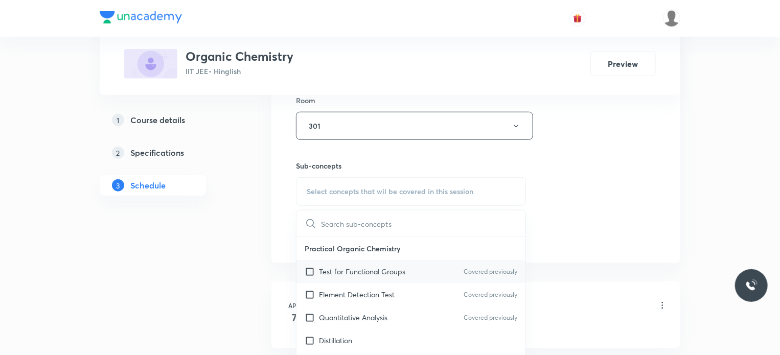
click at [421, 277] on div "Test for Functional Groups Covered previously" at bounding box center [411, 271] width 229 height 23
checkbox input "true"
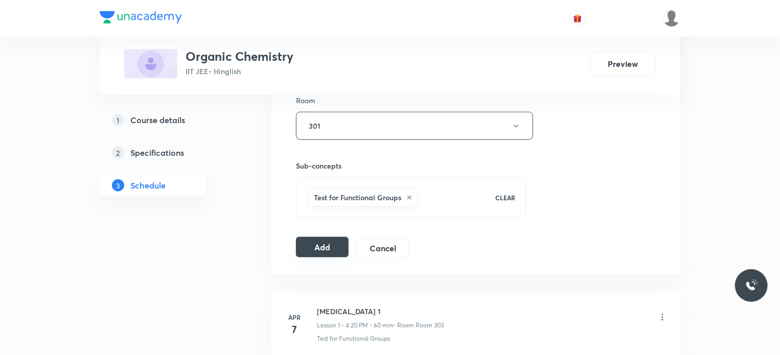
click at [319, 254] on button "Add" at bounding box center [322, 247] width 53 height 20
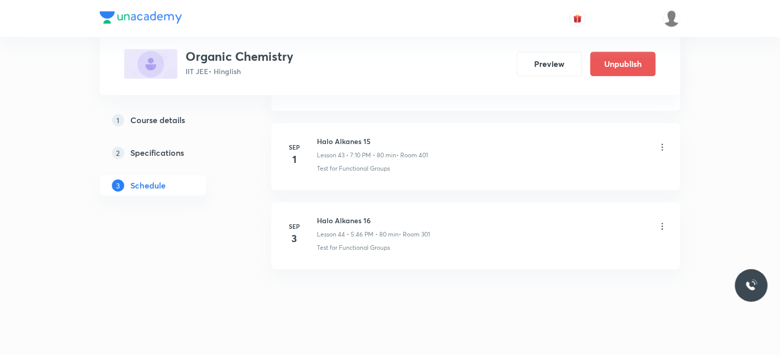
scroll to position [3473, 0]
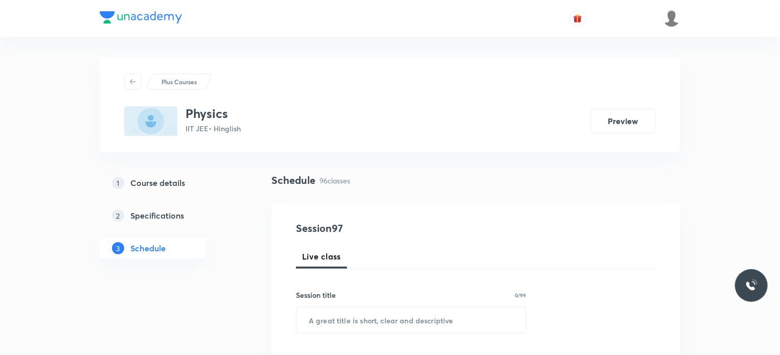
scroll to position [8120, 0]
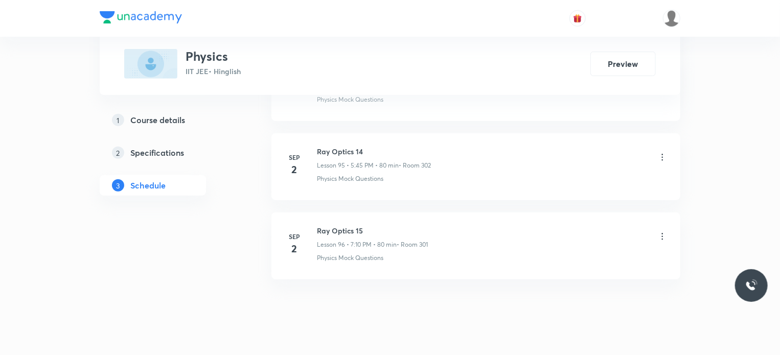
click at [342, 213] on li "Sep 2 Ray Optics 15 Lesson 96 • 7:10 PM • 80 min • Room 301 Physics Mock Questi…" at bounding box center [476, 246] width 409 height 67
copy h6 "Ray Optics 15"
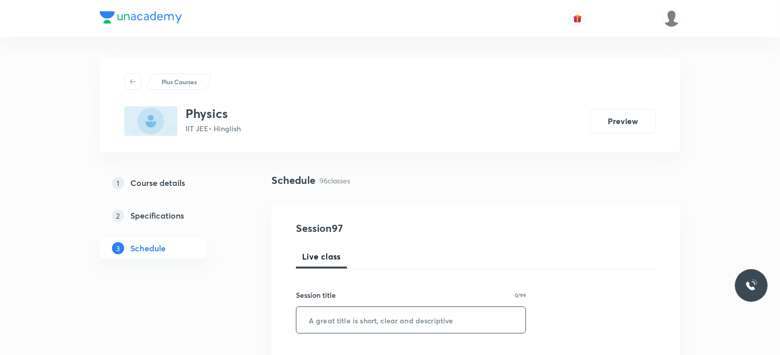
click at [441, 320] on input "text" at bounding box center [411, 320] width 229 height 26
paste input "Ray Optics 15"
type input "Ray Optics 16"
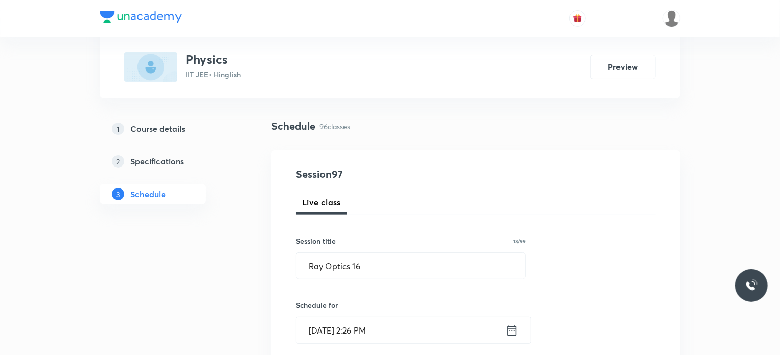
click at [430, 339] on input "Sep 3, 2025, 2:26 PM" at bounding box center [401, 331] width 209 height 26
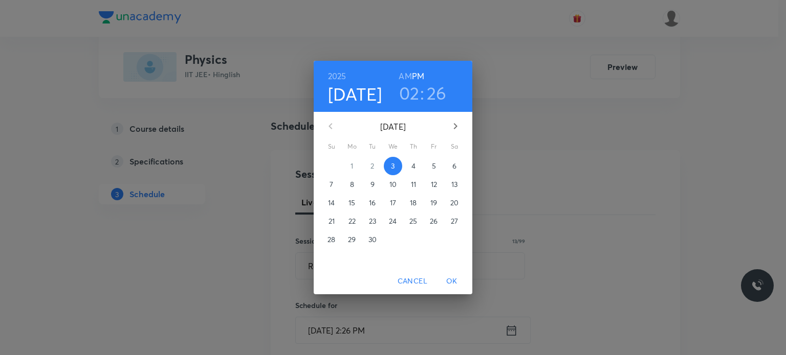
click at [404, 102] on h3 "02" at bounding box center [409, 92] width 20 height 21
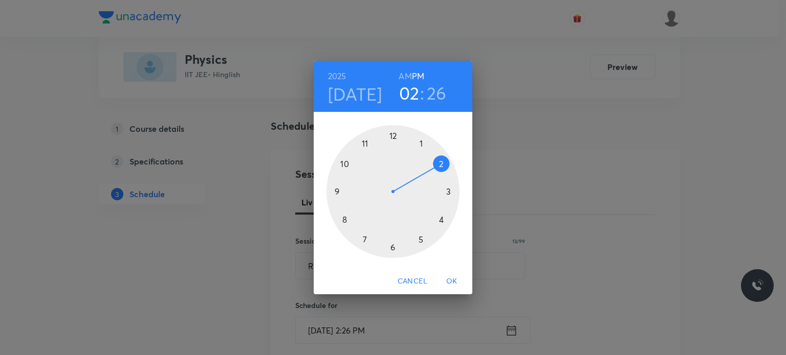
click at [369, 253] on div at bounding box center [392, 191] width 133 height 133
click at [442, 164] on div at bounding box center [392, 191] width 133 height 133
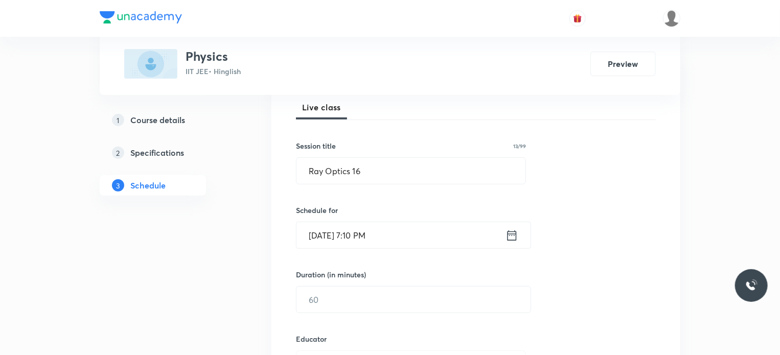
scroll to position [150, 0]
click at [377, 300] on input "text" at bounding box center [414, 299] width 234 height 26
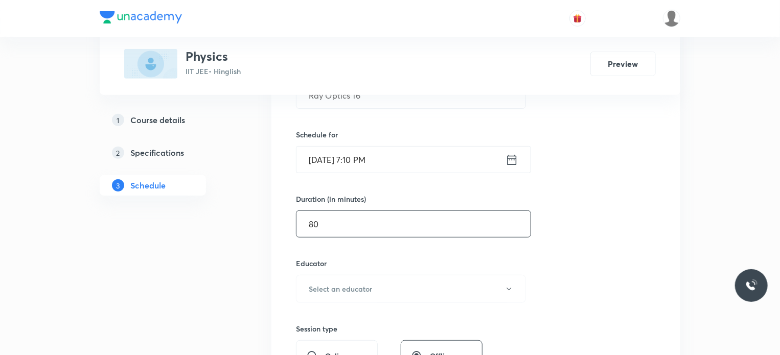
scroll to position [230, 0]
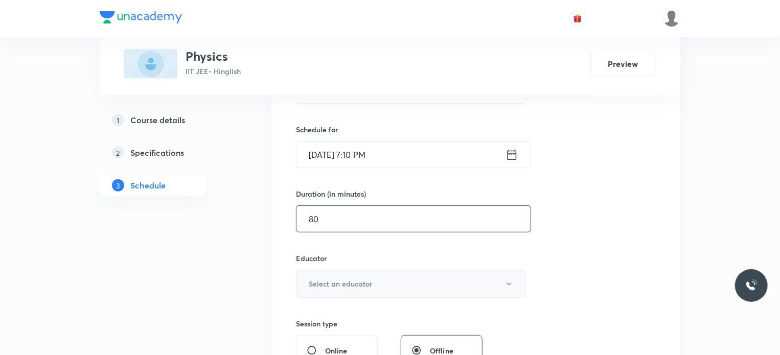
type input "80"
click at [328, 277] on button "Select an educator" at bounding box center [411, 284] width 230 height 28
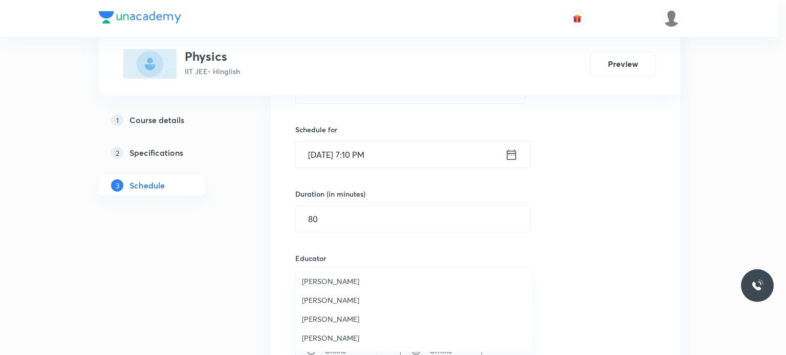
click at [346, 343] on span "Praveen Kumar Ghosh" at bounding box center [414, 338] width 224 height 11
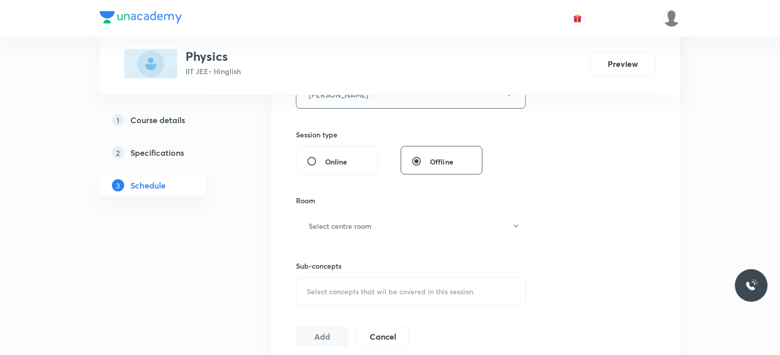
scroll to position [453, 0]
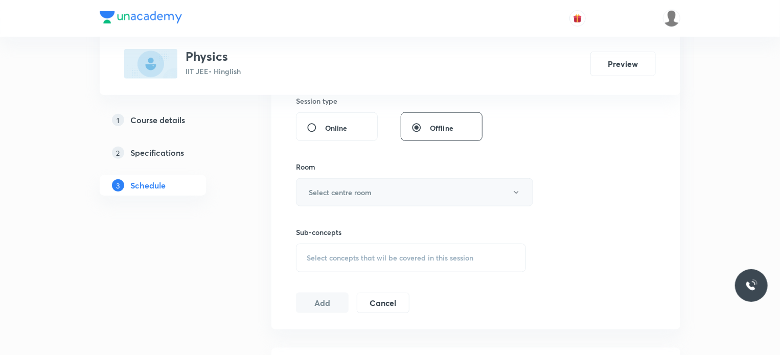
click at [364, 197] on button "Select centre room" at bounding box center [414, 193] width 237 height 28
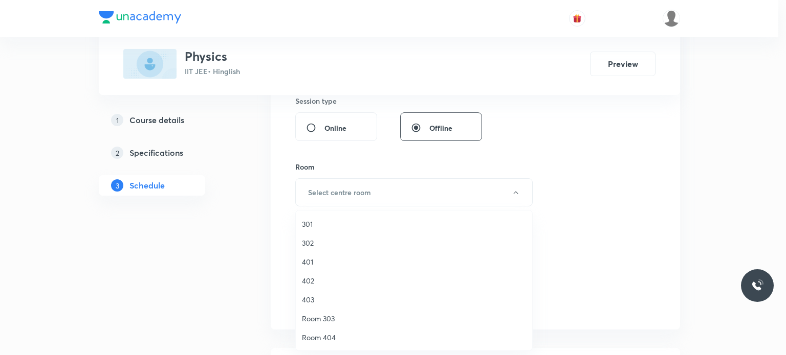
click at [367, 202] on div at bounding box center [393, 177] width 786 height 355
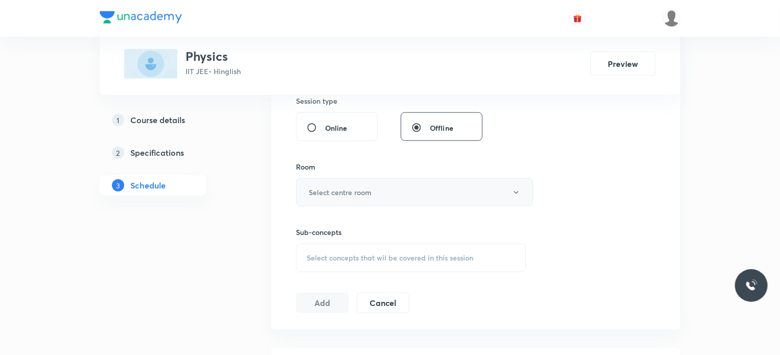
click at [358, 183] on button "Select centre room" at bounding box center [414, 193] width 237 height 28
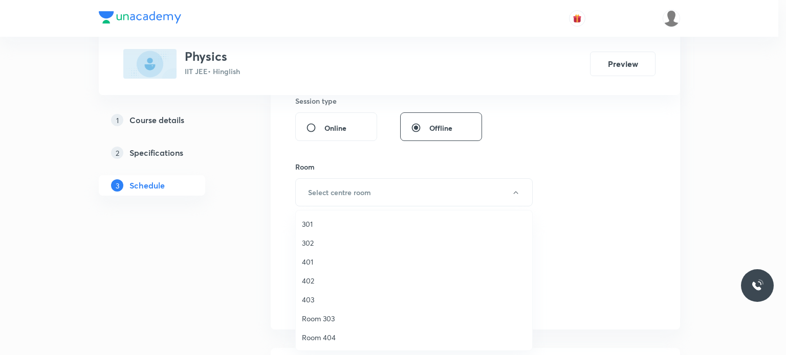
click at [368, 235] on li "302" at bounding box center [414, 243] width 236 height 19
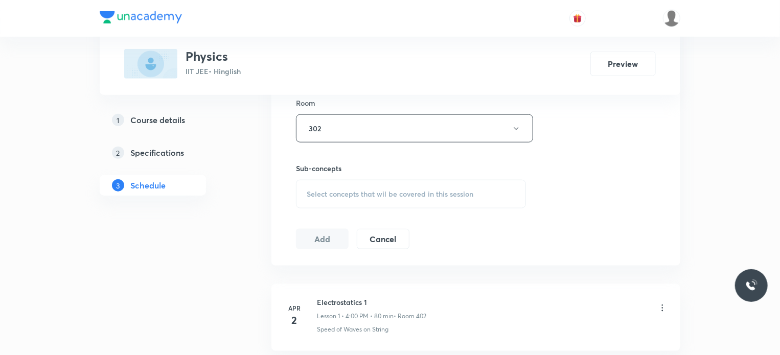
scroll to position [522, 0]
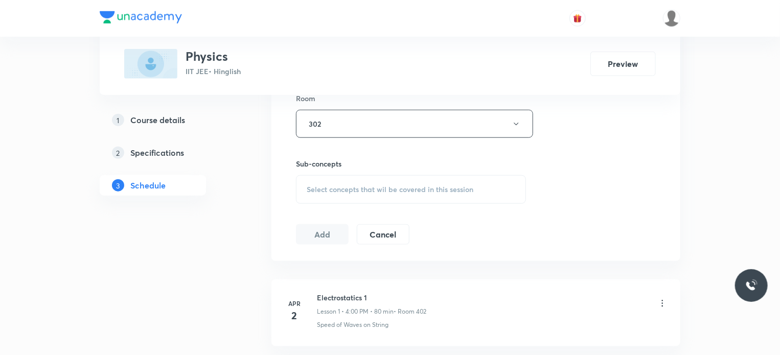
click at [341, 196] on div "Select concepts that wil be covered in this session" at bounding box center [411, 189] width 230 height 29
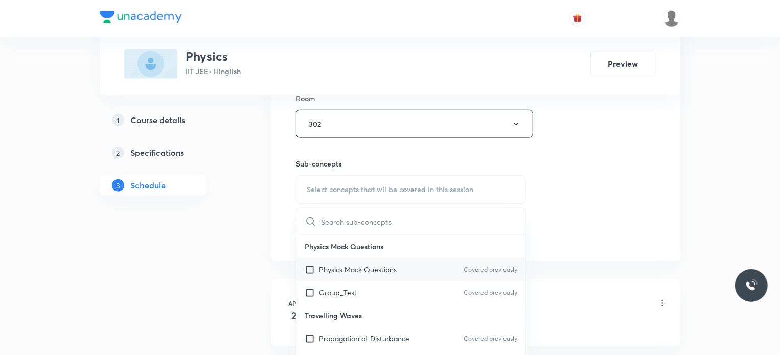
click at [360, 266] on p "Physics Mock Questions" at bounding box center [358, 269] width 78 height 11
checkbox input "true"
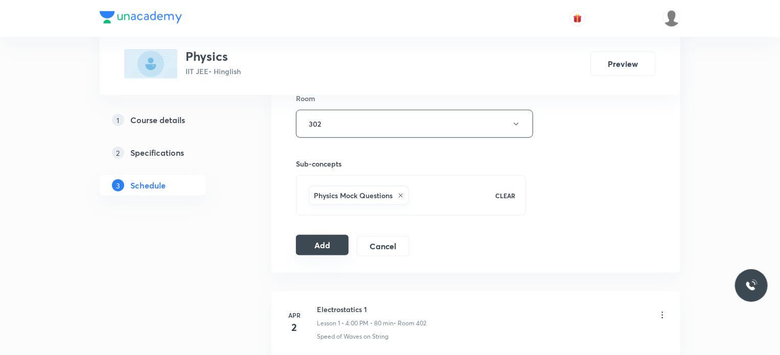
click at [316, 243] on button "Add" at bounding box center [322, 245] width 53 height 20
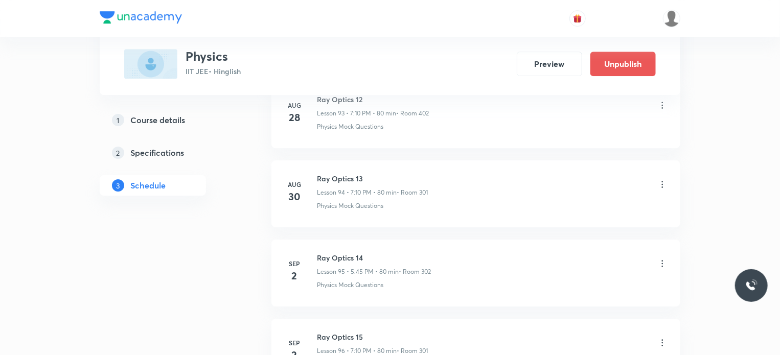
scroll to position [7664, 0]
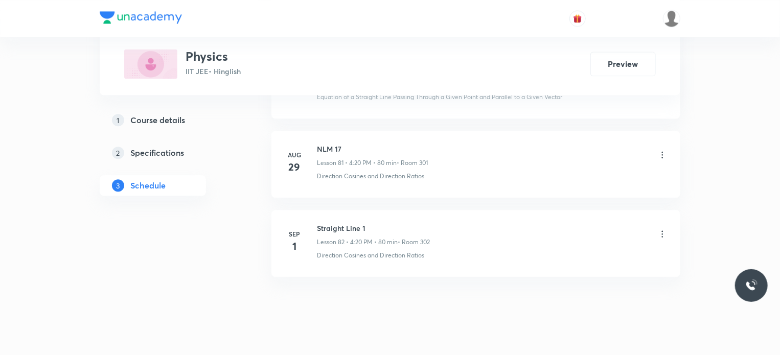
click at [360, 210] on li "[DATE] Straight Line 1 Lesson 82 • 4:20 PM • 80 min • Room 302 Direction Cosine…" at bounding box center [476, 243] width 409 height 67
copy h6 "Straight Line 1"
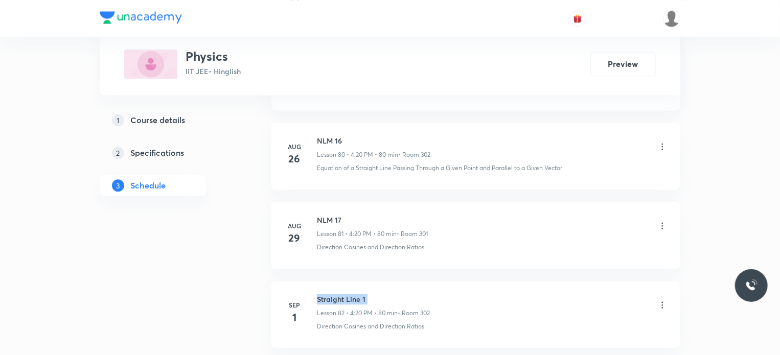
scroll to position [6942, 0]
click at [583, 239] on li "[DATE] NLM 17 Lesson 81 • 4:20 PM • 80 min • Room 301 Direction Cosines and Dir…" at bounding box center [476, 235] width 409 height 67
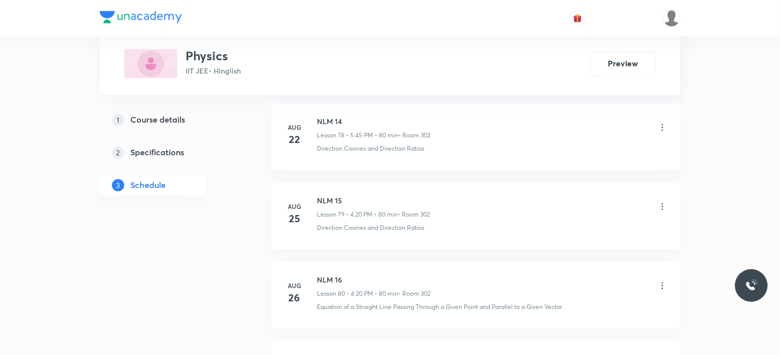
scroll to position [7013, 0]
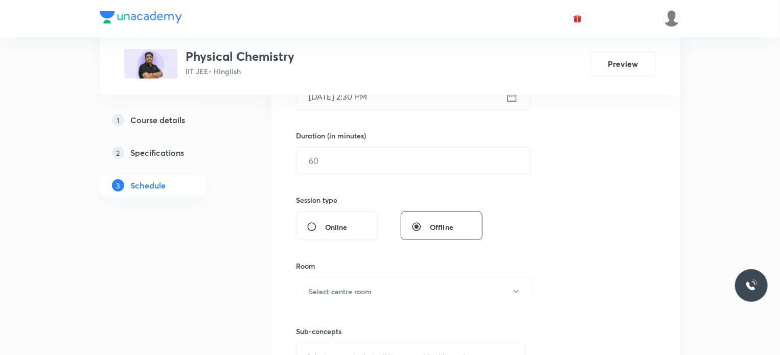
scroll to position [1729, 0]
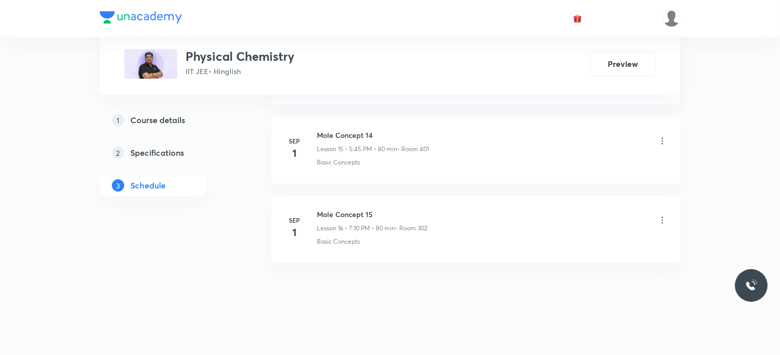
click at [361, 210] on h6 "Mole Concept 15" at bounding box center [372, 214] width 110 height 11
copy h6 "Mole Concept 15"
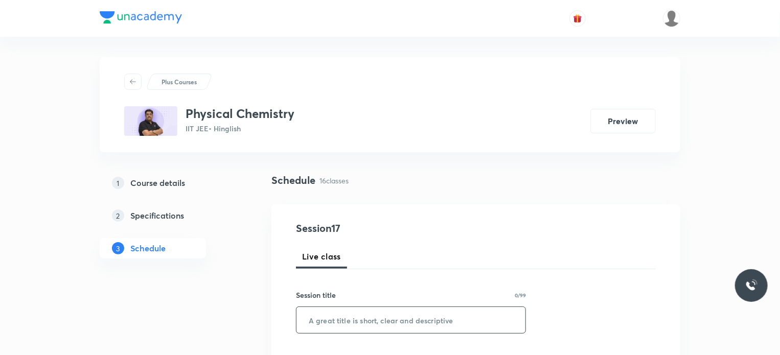
click at [401, 325] on input "text" at bounding box center [411, 320] width 229 height 26
paste input "Mole Concept 15"
type input "Mole Concept 16"
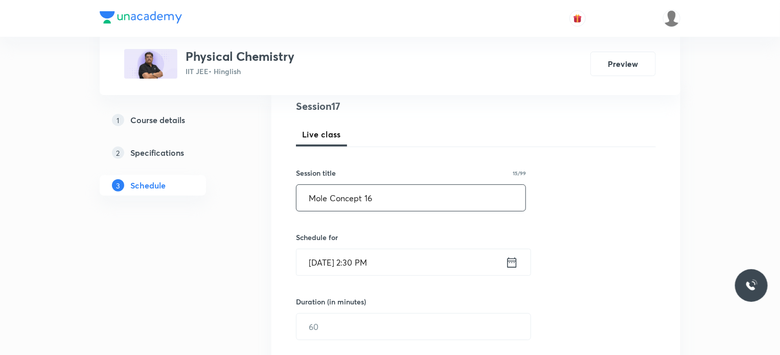
scroll to position [149, 0]
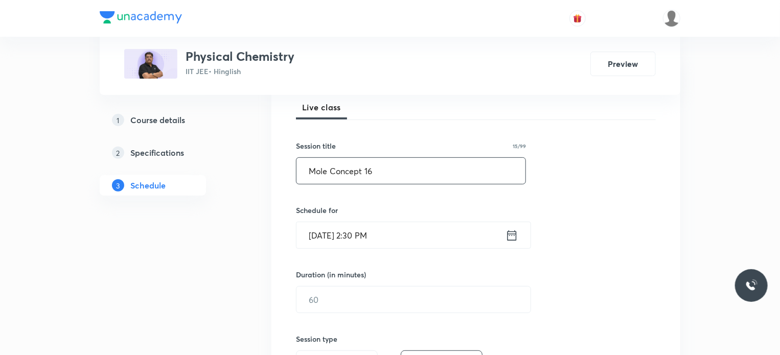
click at [401, 235] on input "[DATE] 2:30 PM" at bounding box center [401, 235] width 209 height 26
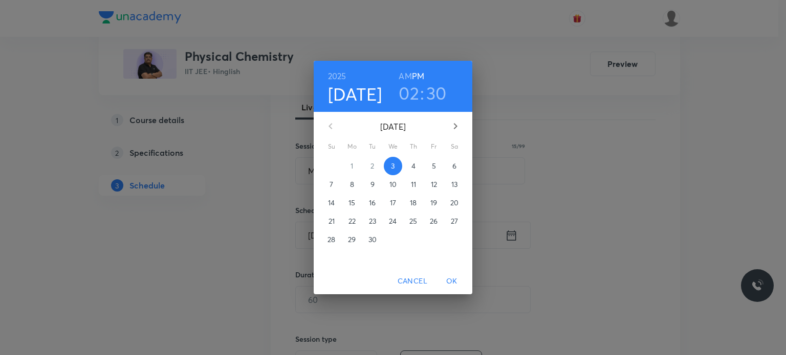
click at [413, 90] on h3 "02" at bounding box center [408, 92] width 20 height 21
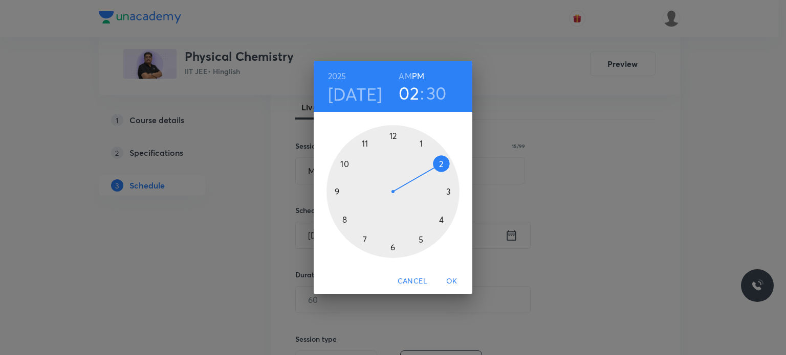
click at [356, 243] on div at bounding box center [392, 191] width 133 height 133
drag, startPoint x: 445, startPoint y: 157, endPoint x: 442, endPoint y: 163, distance: 6.9
click at [442, 163] on div at bounding box center [392, 191] width 133 height 133
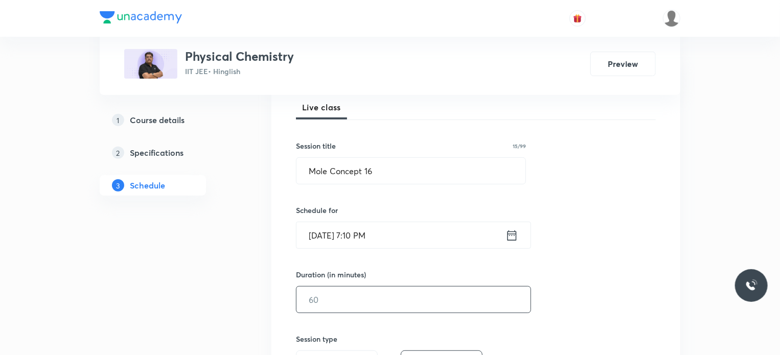
click at [398, 305] on input "text" at bounding box center [414, 300] width 234 height 26
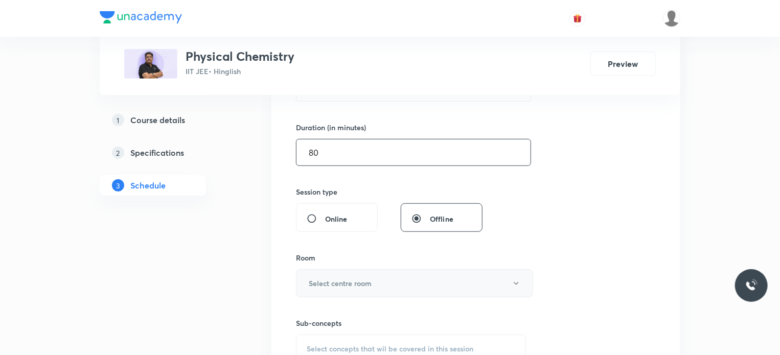
type input "80"
click at [383, 290] on button "Select centre room" at bounding box center [414, 284] width 237 height 28
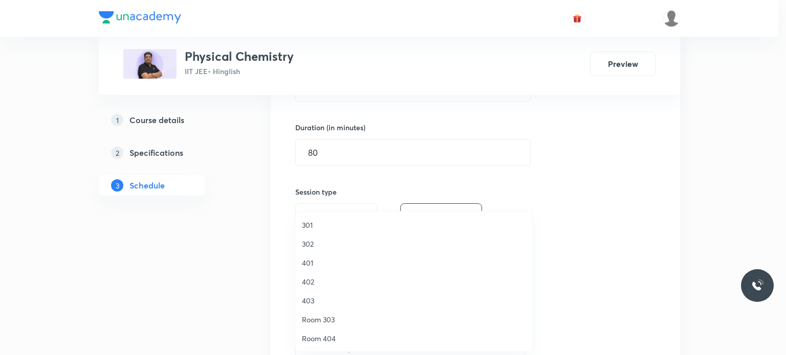
click at [333, 270] on li "401" at bounding box center [414, 263] width 236 height 19
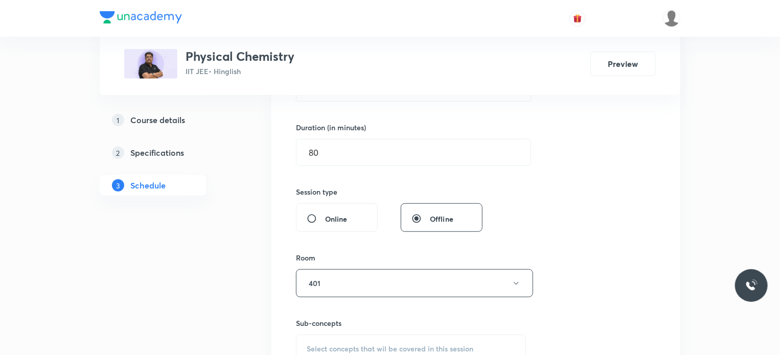
click at [383, 335] on div "Select concepts that wil be covered in this session" at bounding box center [411, 349] width 230 height 29
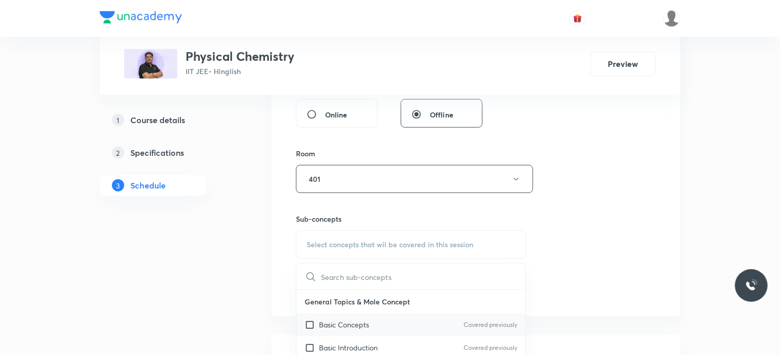
click at [371, 323] on div "Basic Concepts Covered previously" at bounding box center [411, 325] width 229 height 23
checkbox input "true"
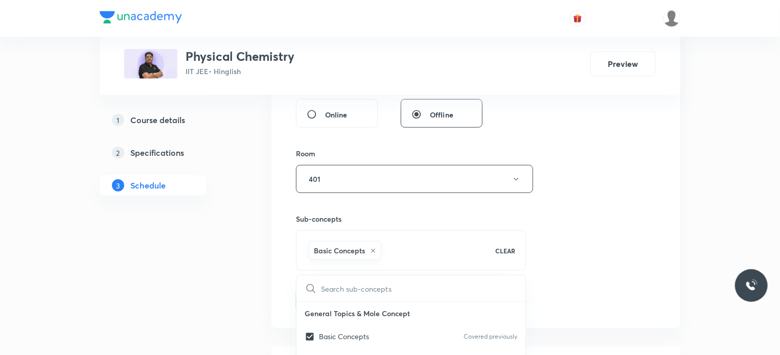
click at [669, 253] on div "Session 17 Live class Session title 15/99 Mole Concept 16 ​ Schedule for [DATE]…" at bounding box center [476, 66] width 409 height 525
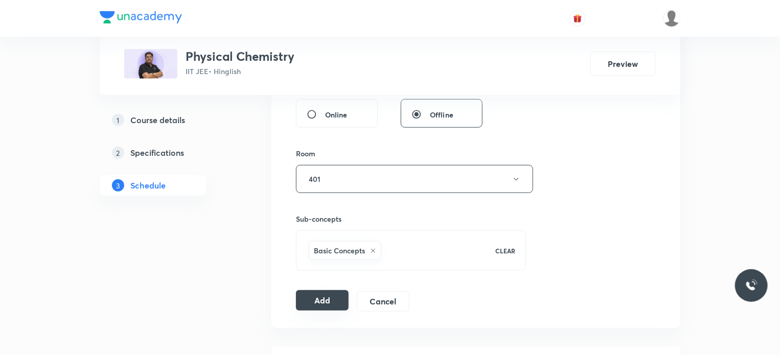
click at [337, 298] on button "Add" at bounding box center [322, 301] width 53 height 20
